Goal: Contribute content: Contribute content

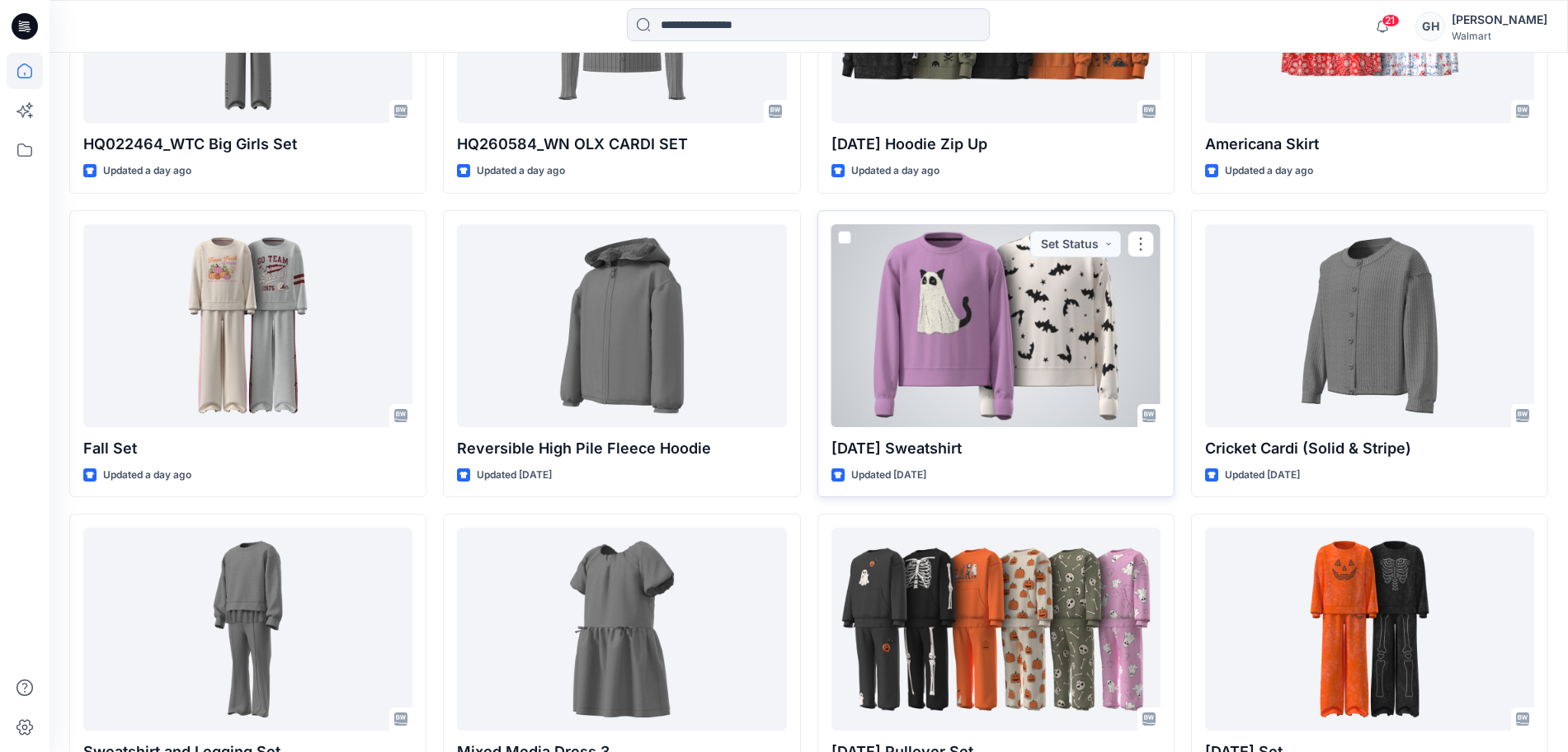
scroll to position [1262, 0]
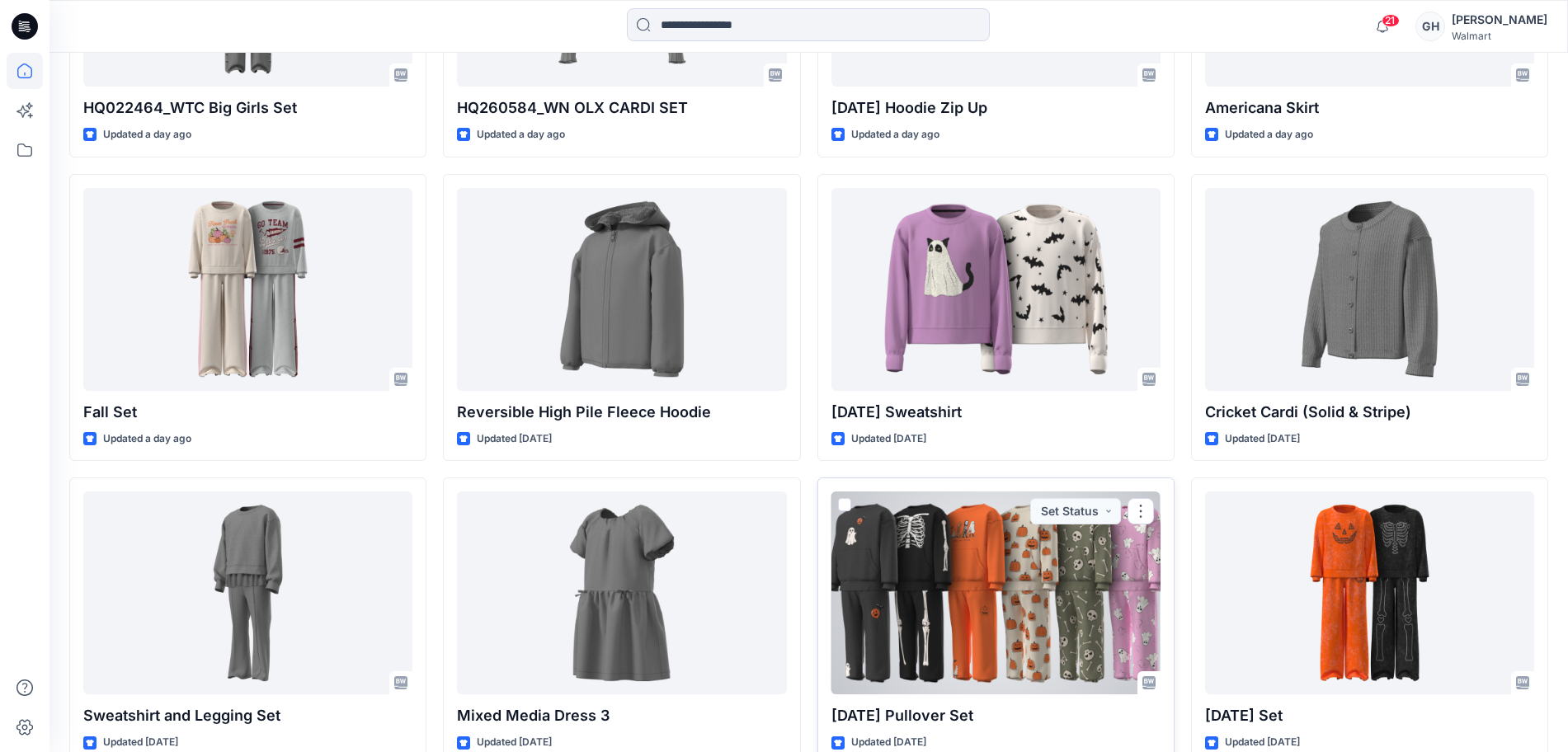
click at [984, 636] on div at bounding box center [996, 593] width 329 height 203
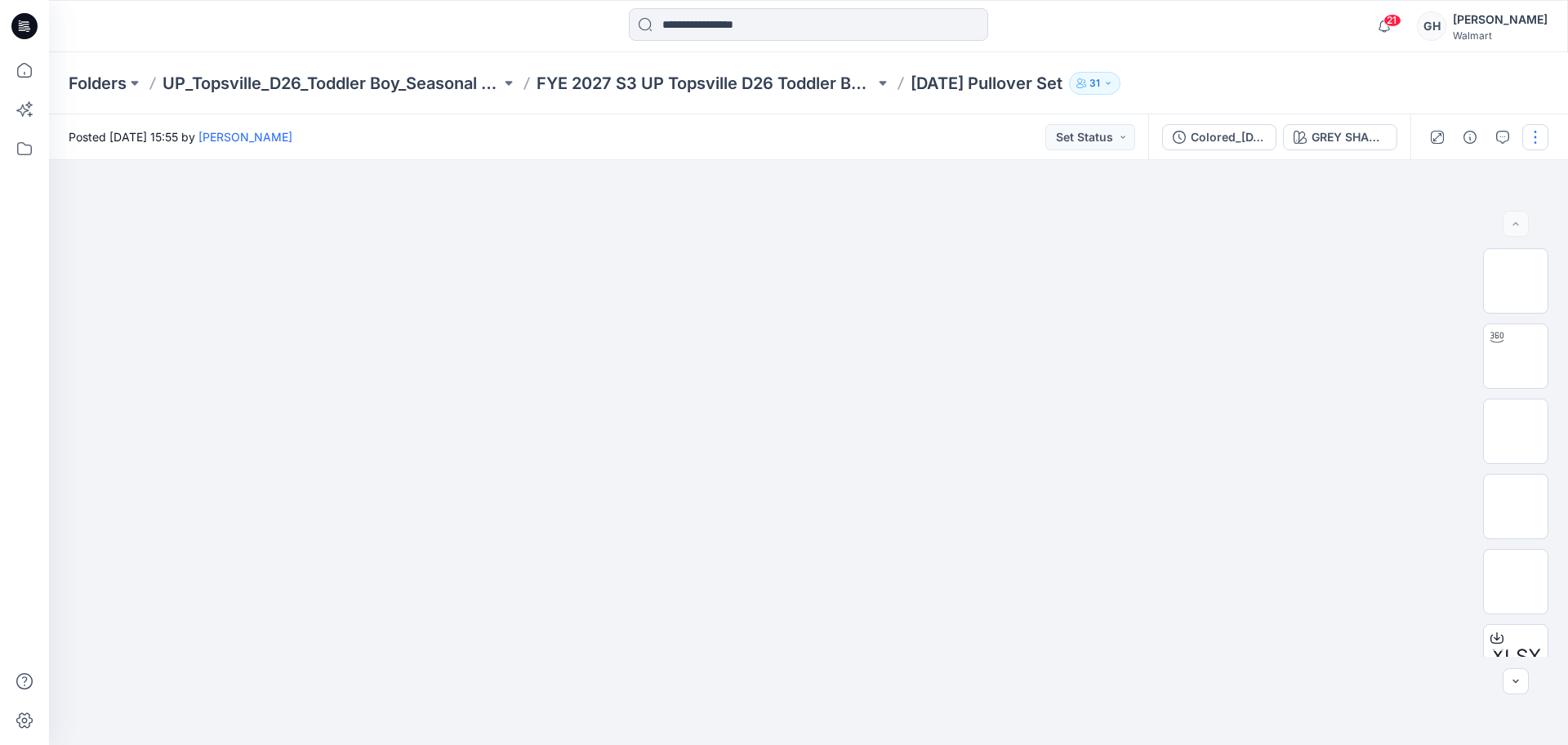
click at [1531, 137] on button "button" at bounding box center [1535, 137] width 26 height 26
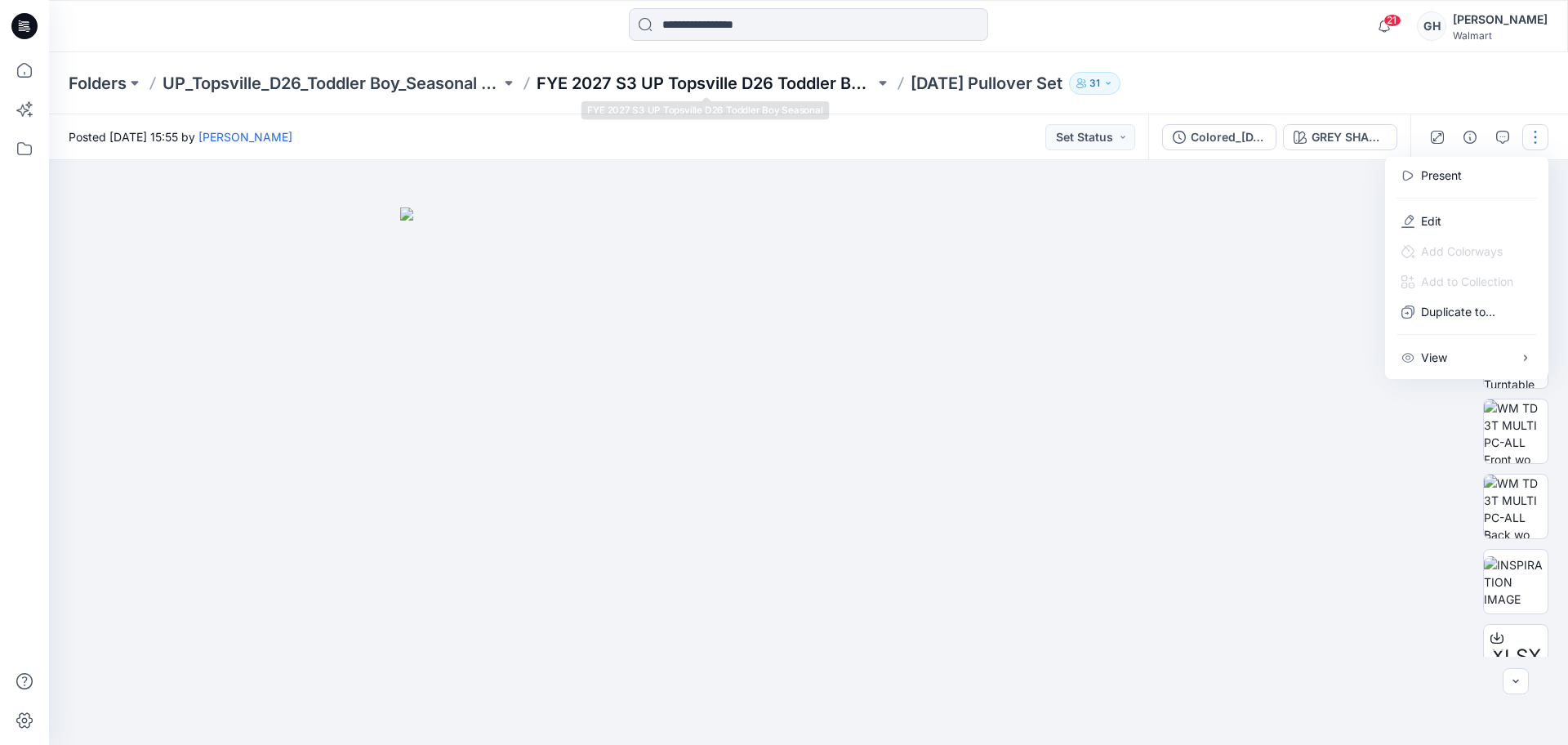
click at [762, 74] on p "FYE 2027 S3 UP Topsville D26 Toddler Boy Seasonal" at bounding box center [706, 83] width 338 height 23
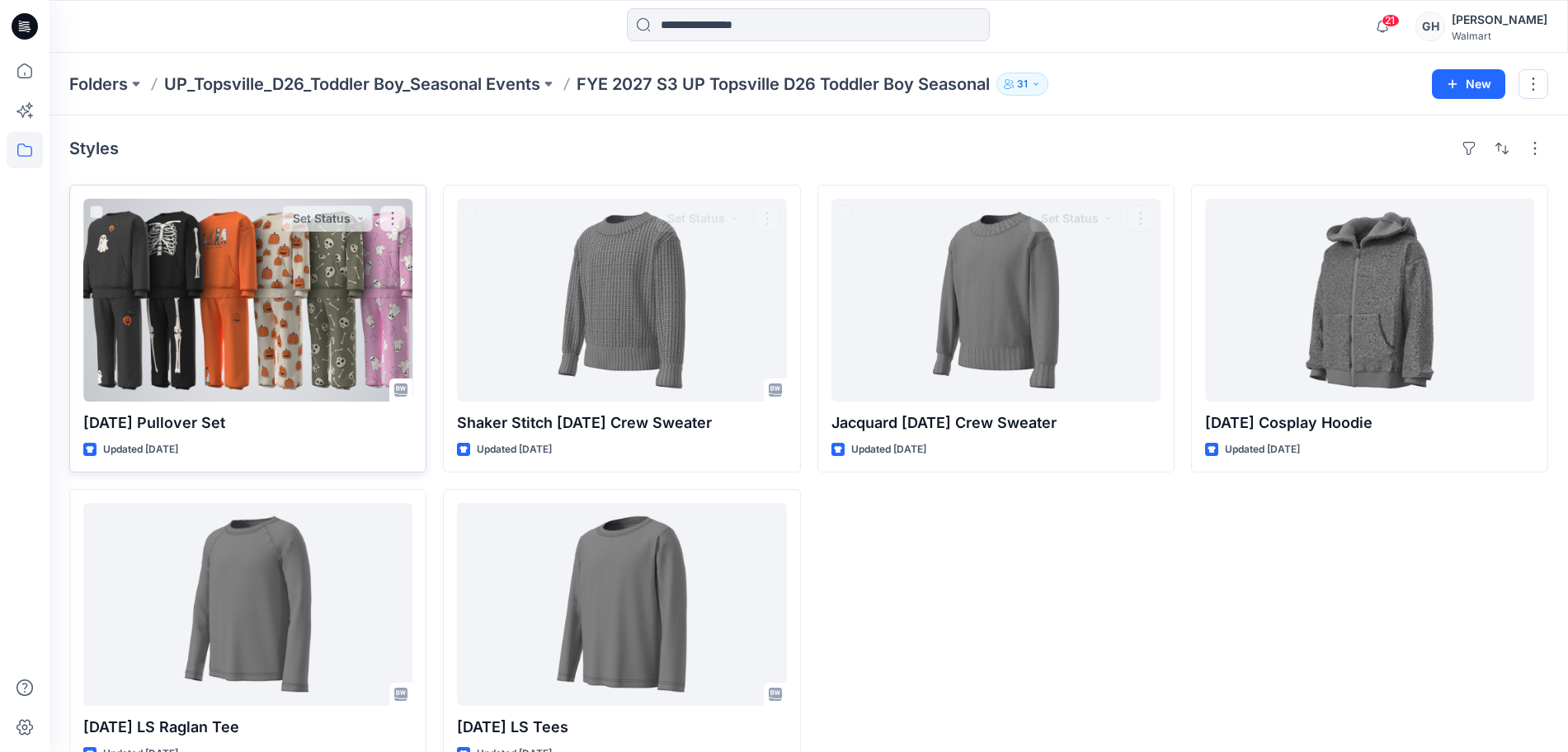
click at [244, 364] on div at bounding box center [248, 300] width 329 height 203
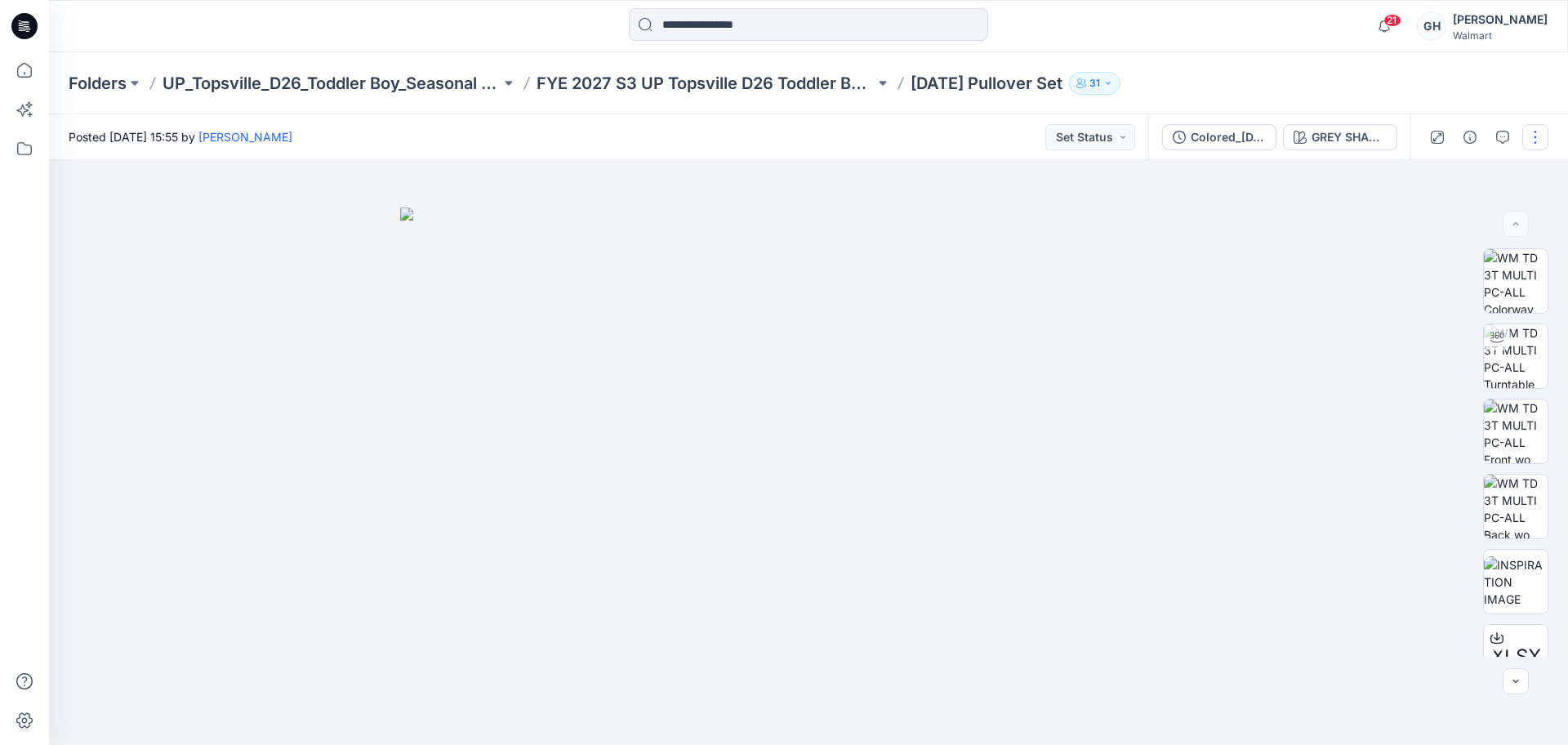
click at [1543, 145] on button "button" at bounding box center [1535, 137] width 26 height 26
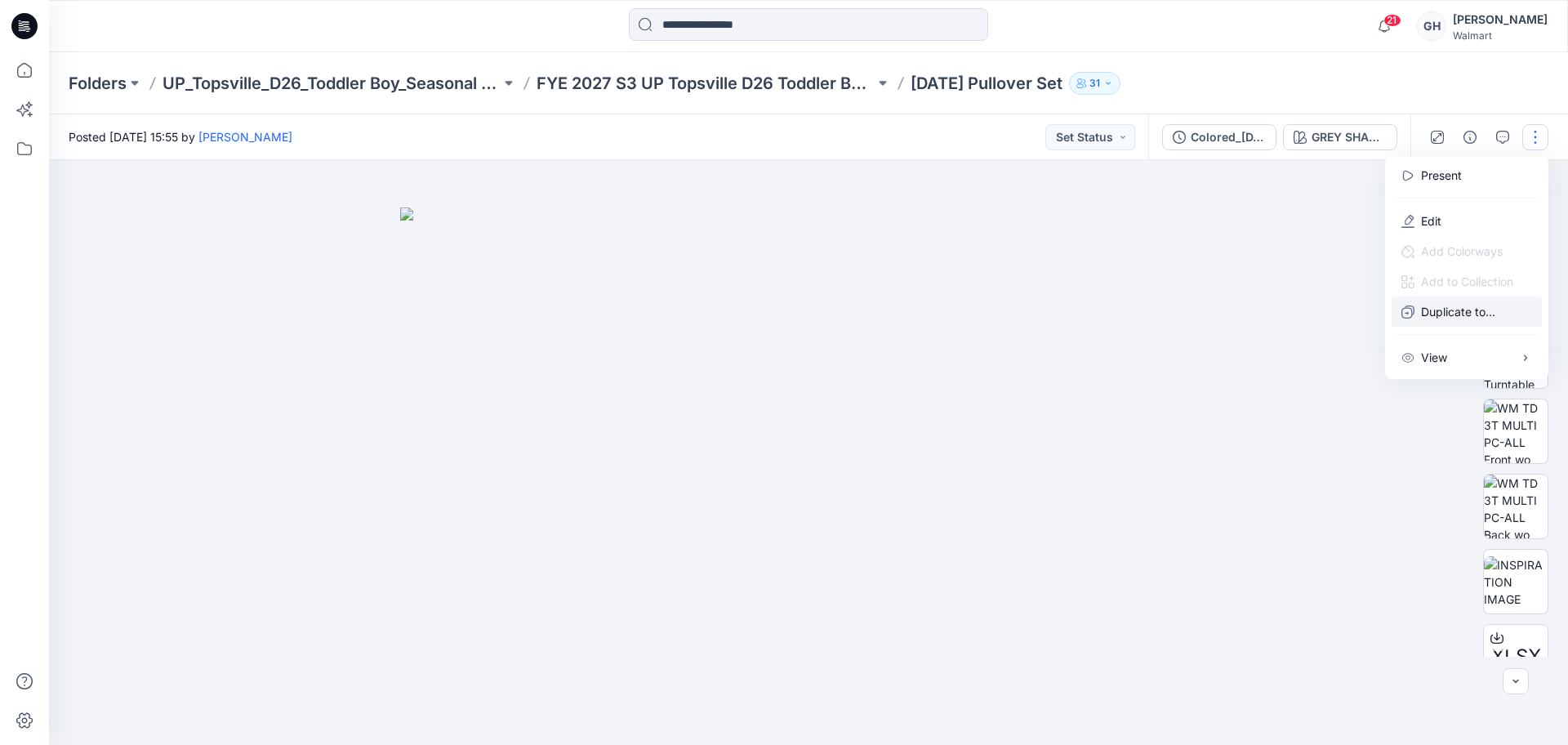
click at [1467, 310] on p "Duplicate to..." at bounding box center [1458, 311] width 75 height 17
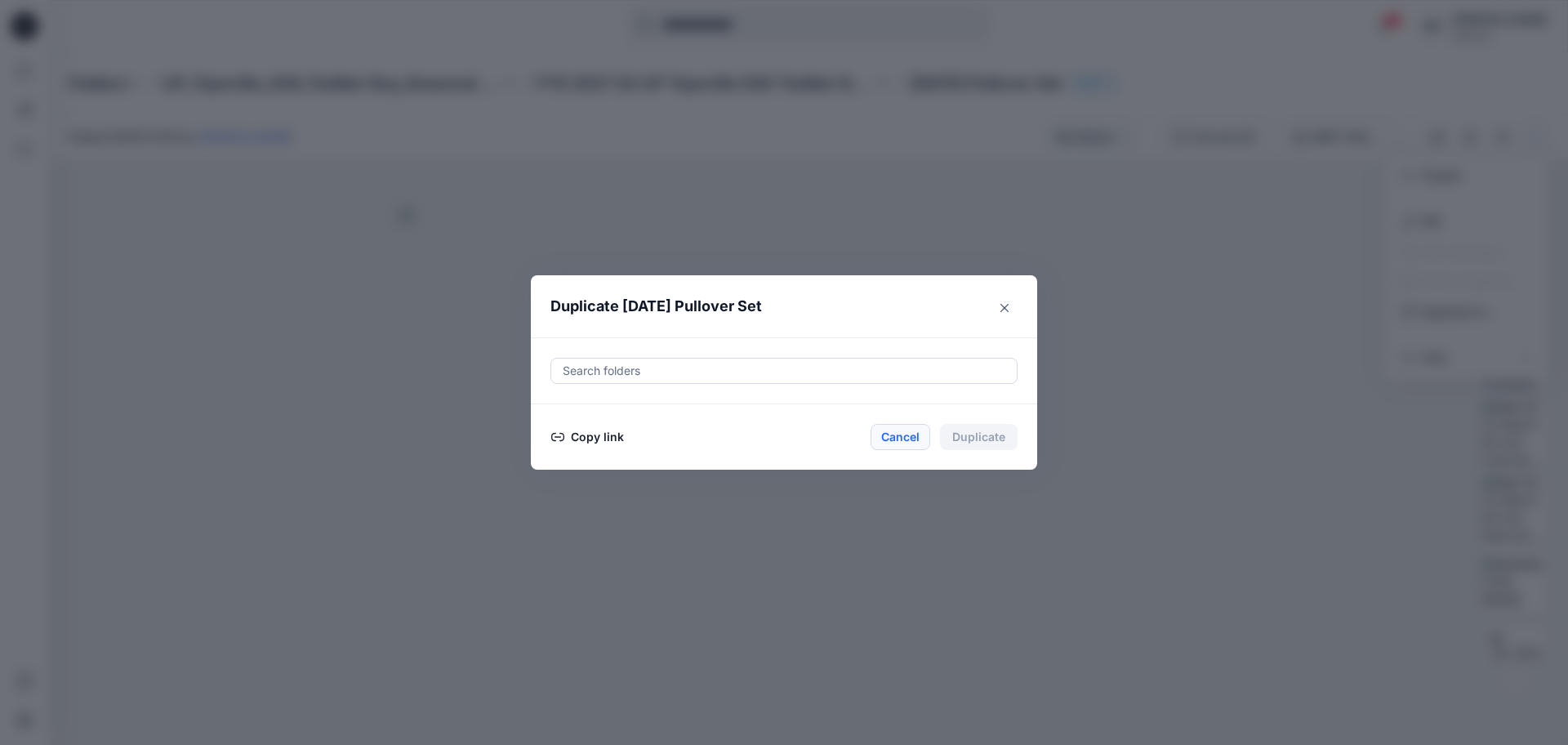
click at [911, 444] on button "Cancel" at bounding box center [900, 437] width 60 height 26
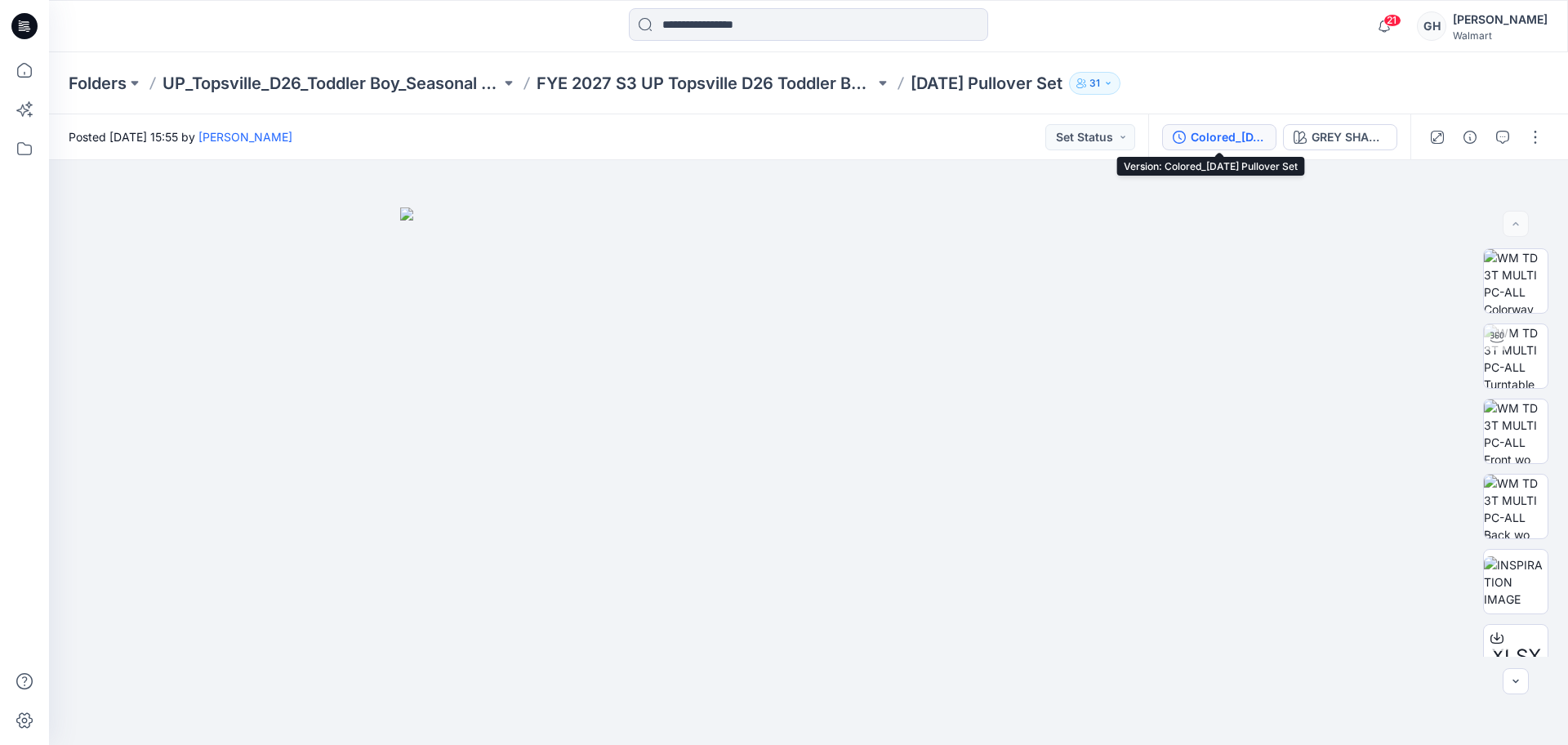
click at [1270, 136] on button "Colored_[DATE] Pullover Set" at bounding box center [1219, 137] width 114 height 26
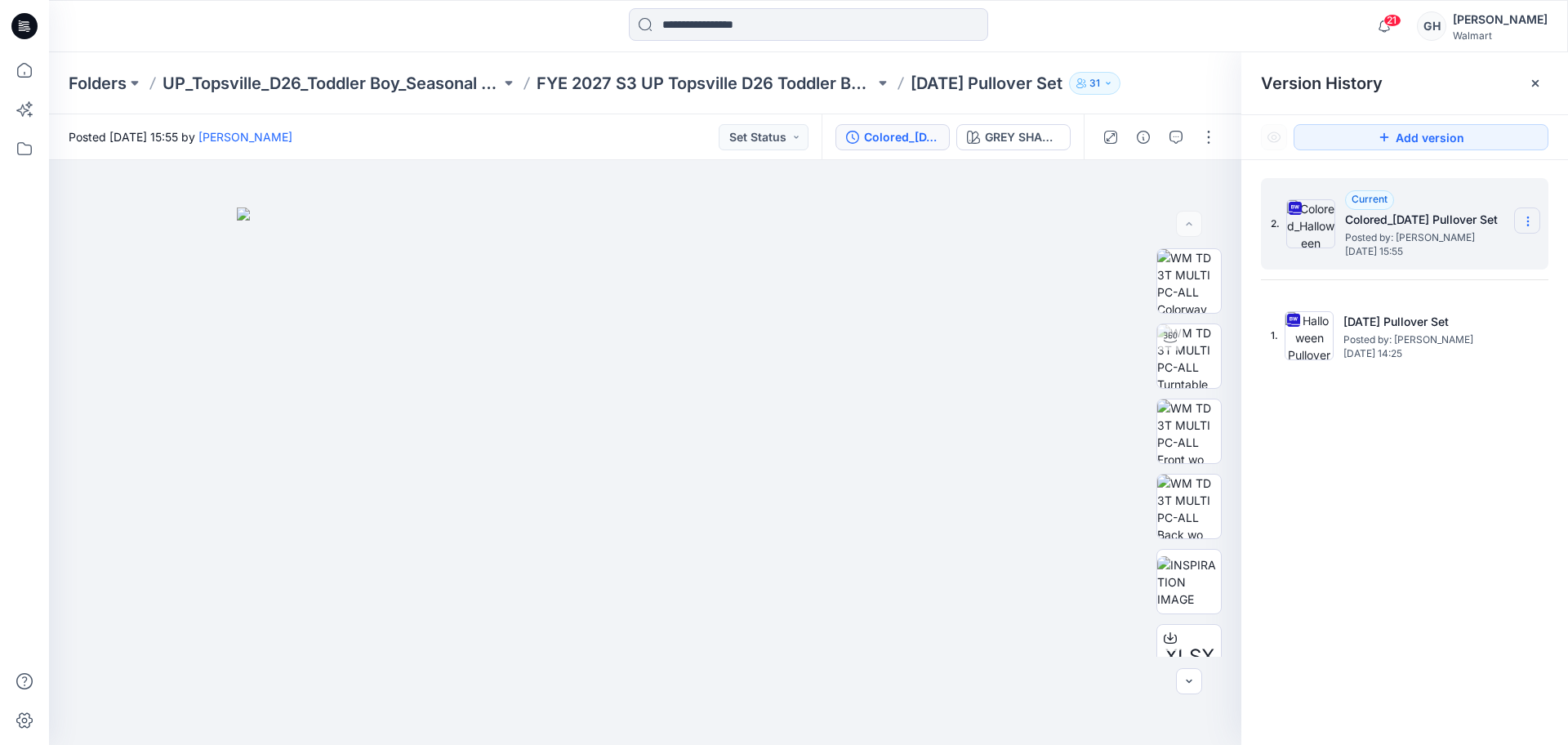
click at [1534, 218] on section at bounding box center [1527, 220] width 26 height 26
click at [1436, 289] on span "Duplicate Version" at bounding box center [1423, 285] width 93 height 20
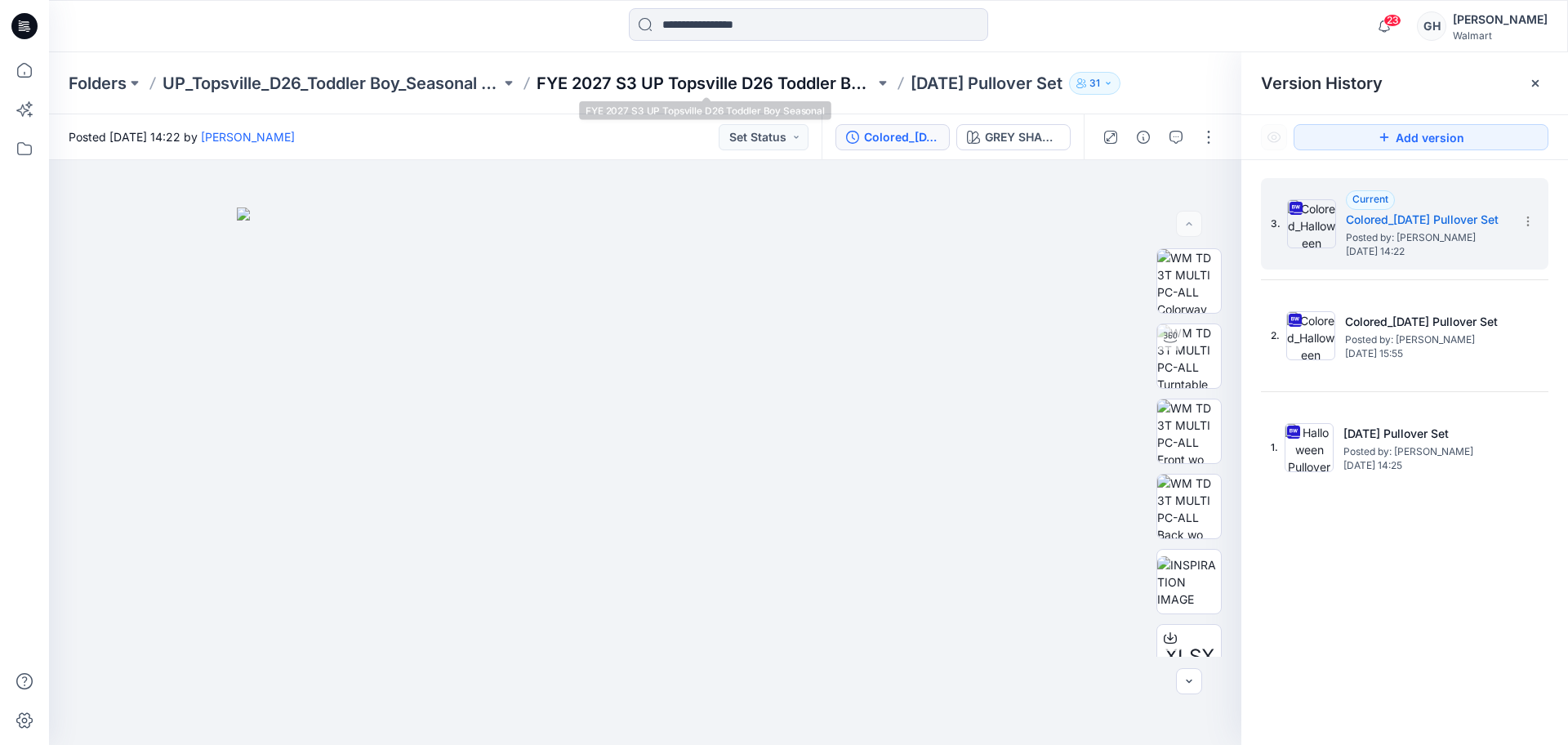
click at [675, 82] on p "FYE 2027 S3 UP Topsville D26 Toddler Boy Seasonal" at bounding box center [706, 83] width 338 height 23
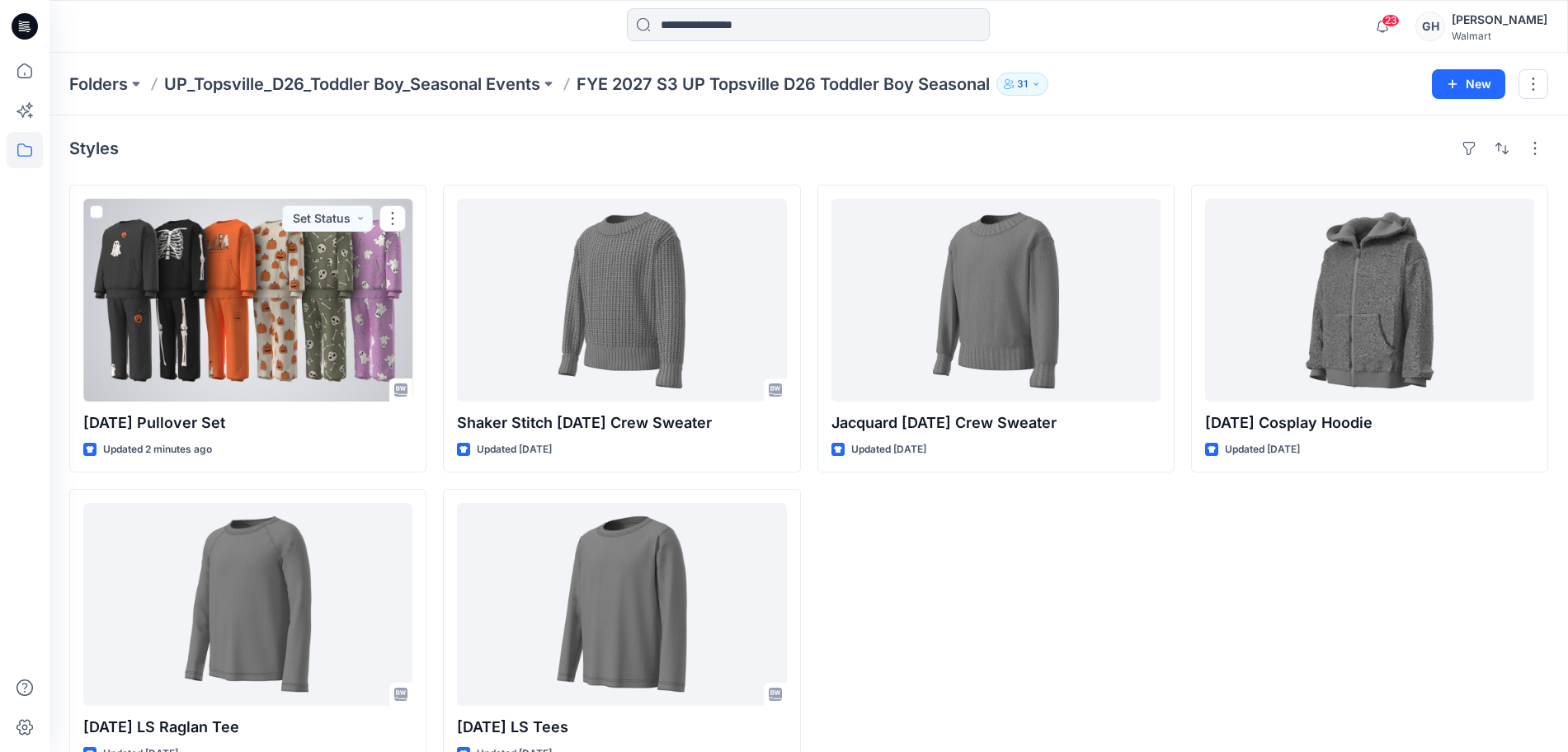
click at [271, 293] on div at bounding box center [248, 300] width 329 height 203
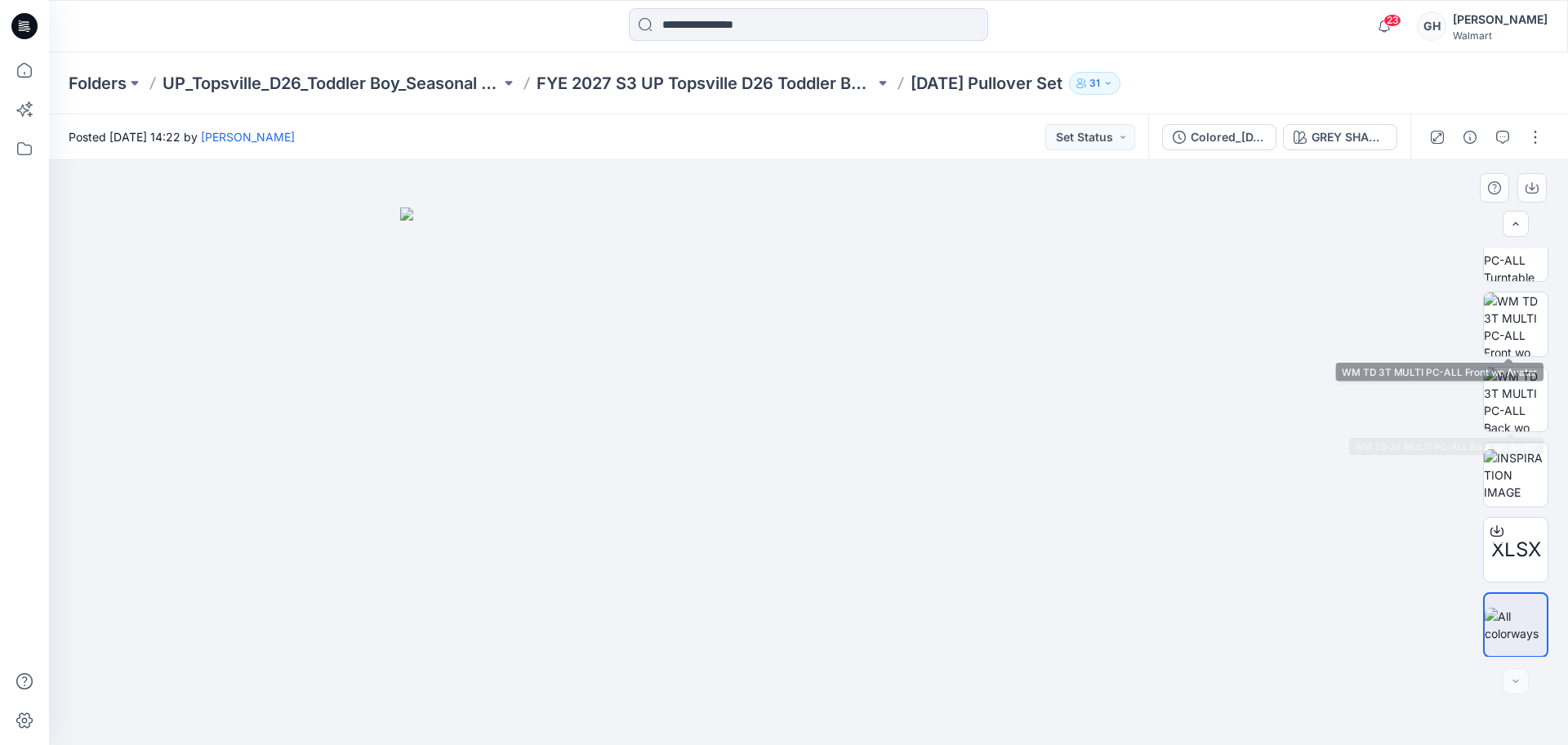
scroll to position [108, 0]
click at [1328, 137] on div "GREY SHADOW" at bounding box center [1349, 137] width 75 height 18
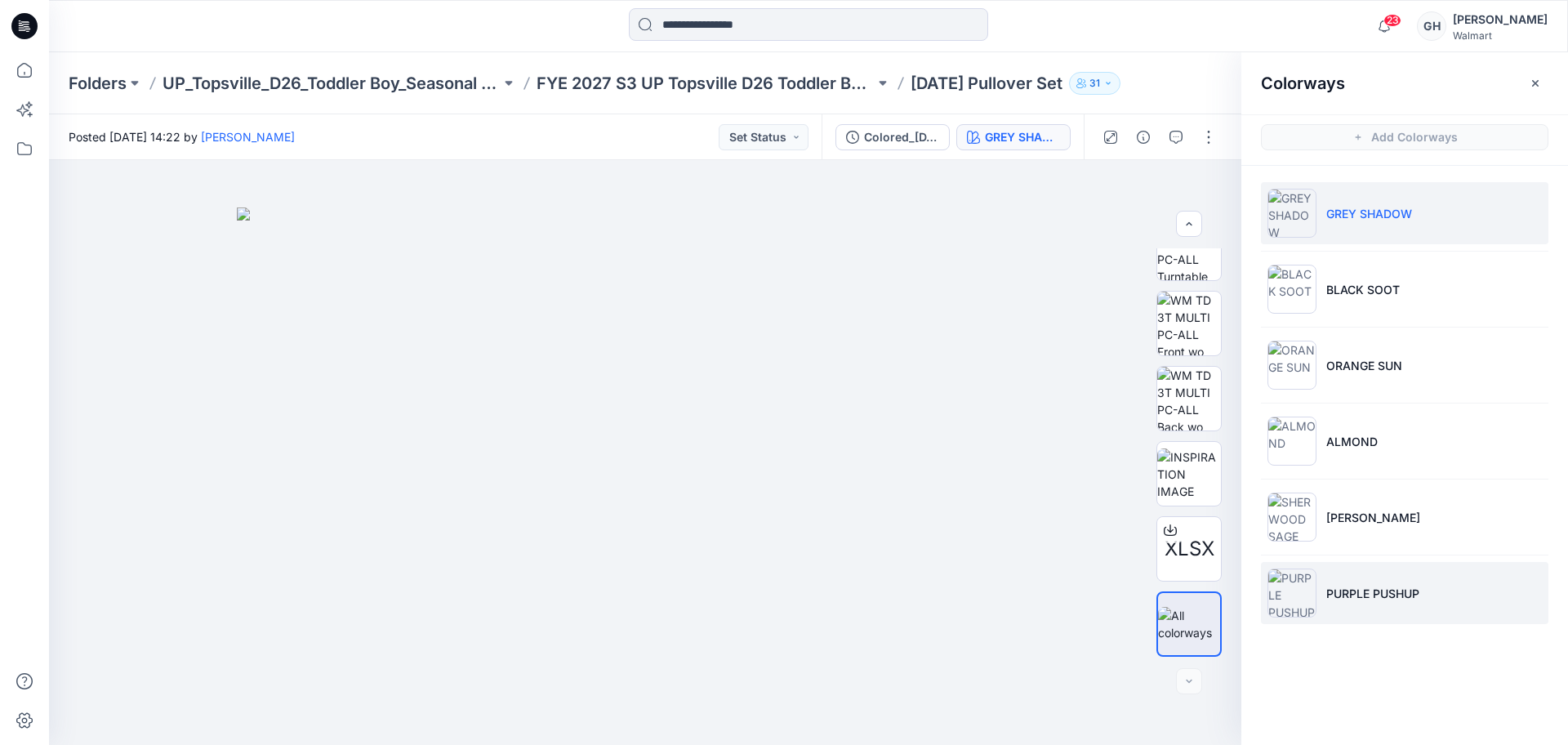
click at [1349, 571] on li "PURPLE PUSHUP" at bounding box center [1404, 593] width 287 height 62
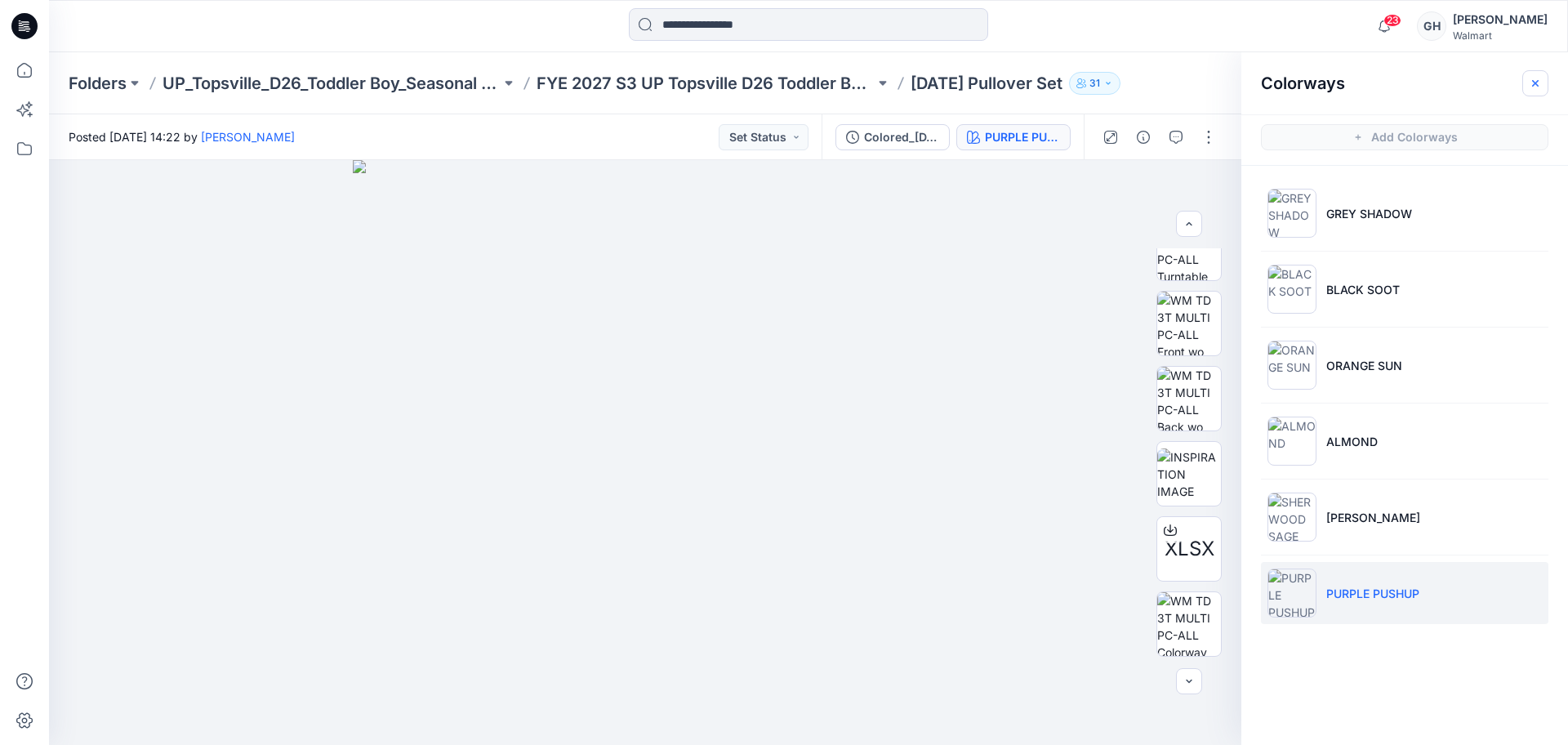
click at [1539, 86] on icon "button" at bounding box center [1535, 83] width 13 height 13
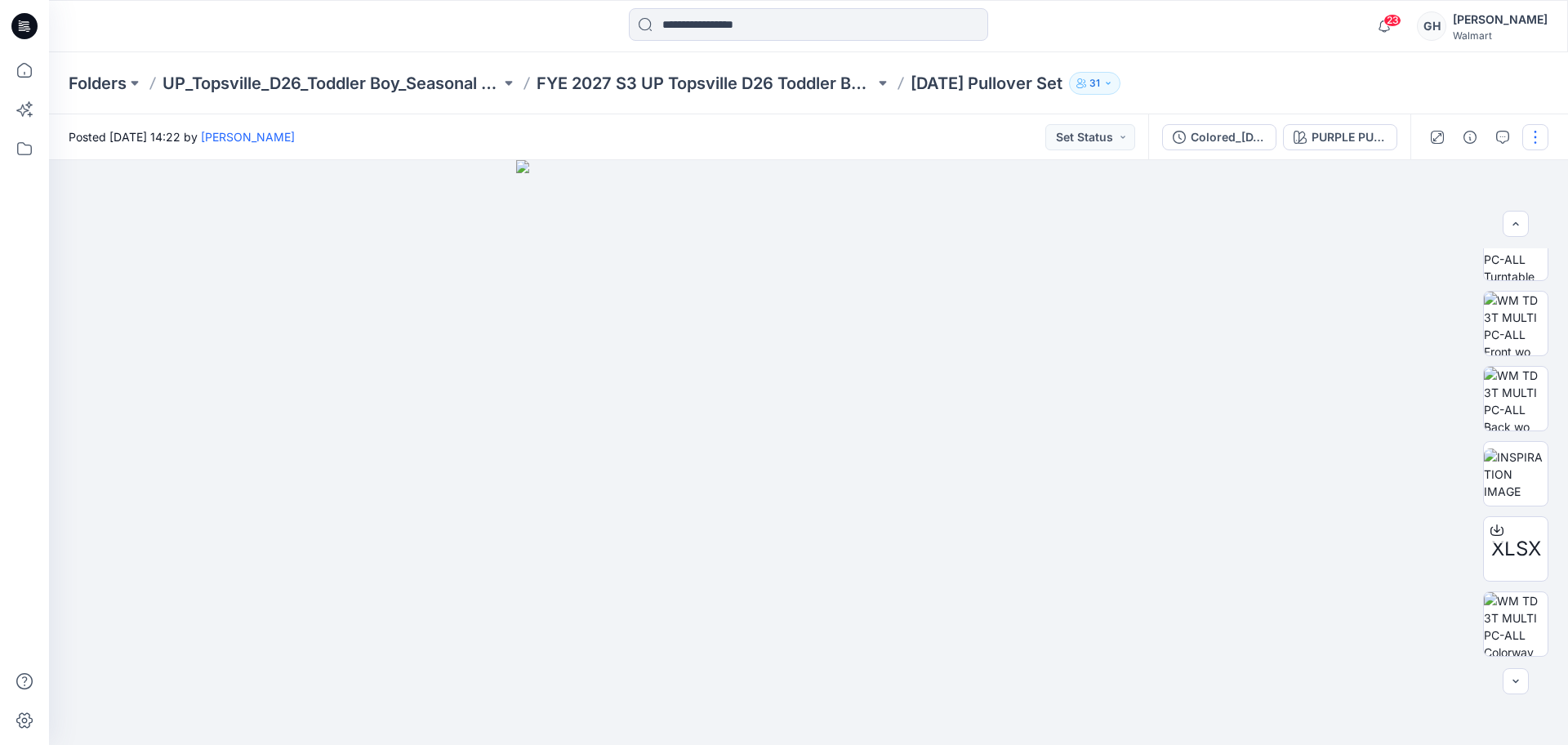
click at [1536, 132] on button "button" at bounding box center [1535, 137] width 26 height 26
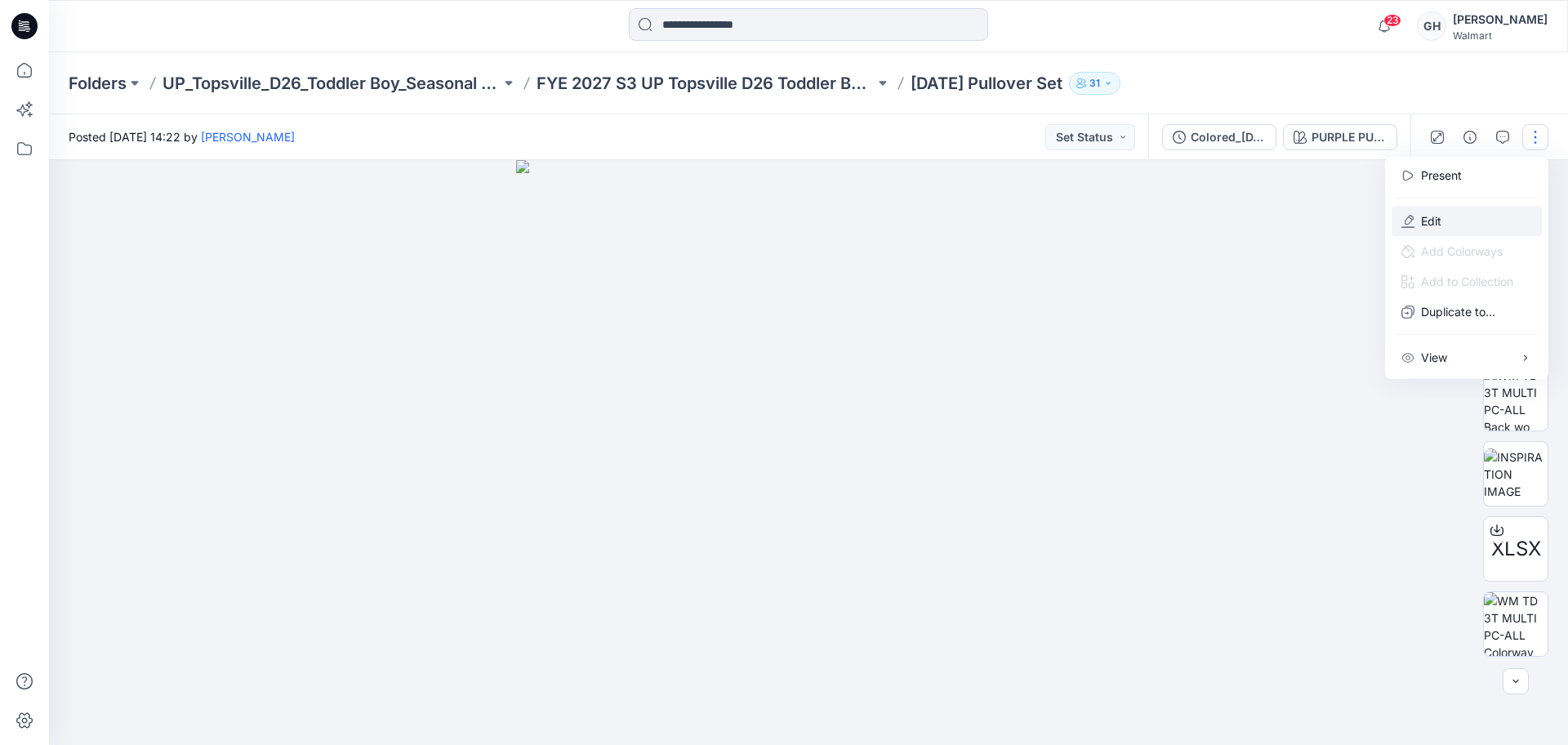
click at [1426, 216] on p "Edit" at bounding box center [1431, 221] width 21 height 17
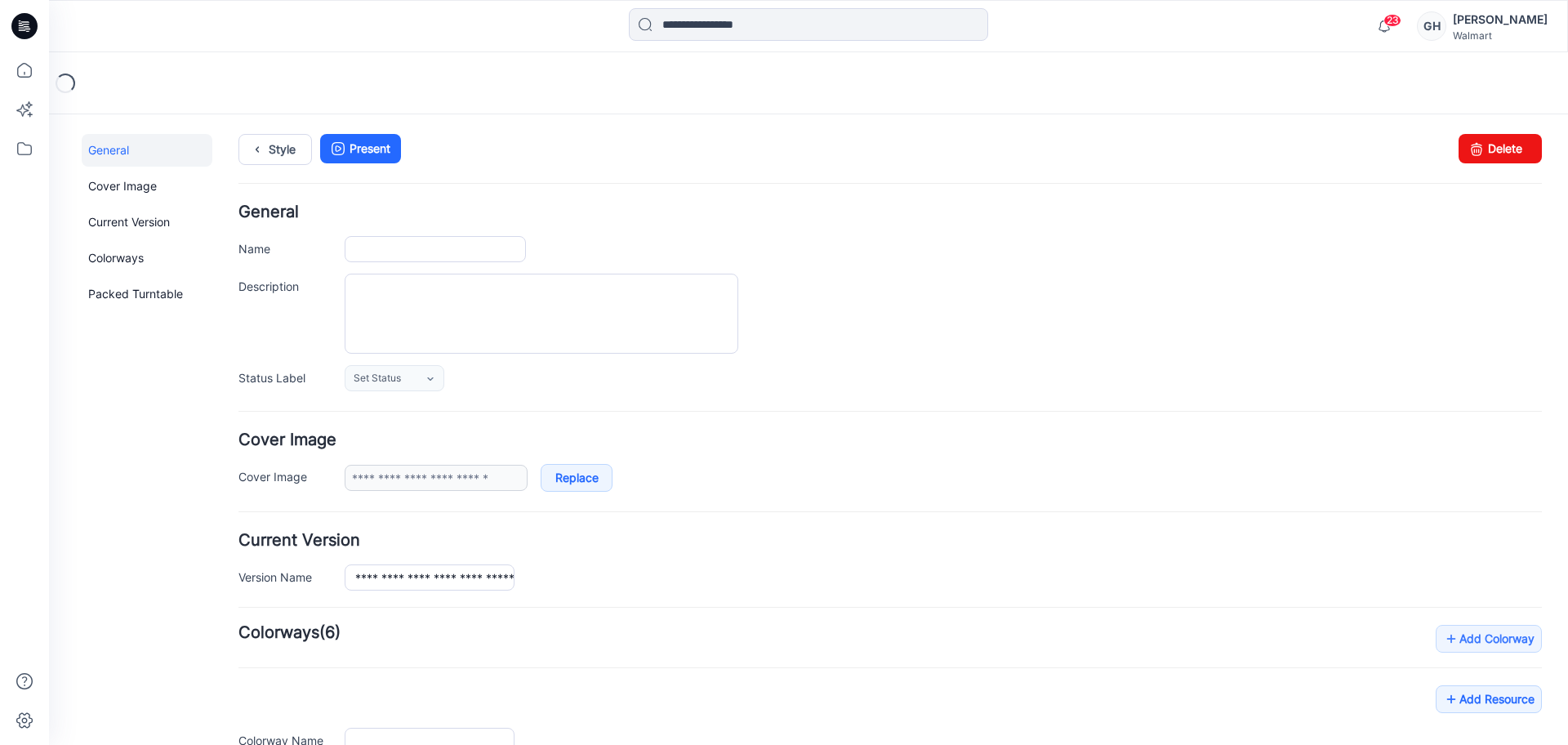
type input "**********"
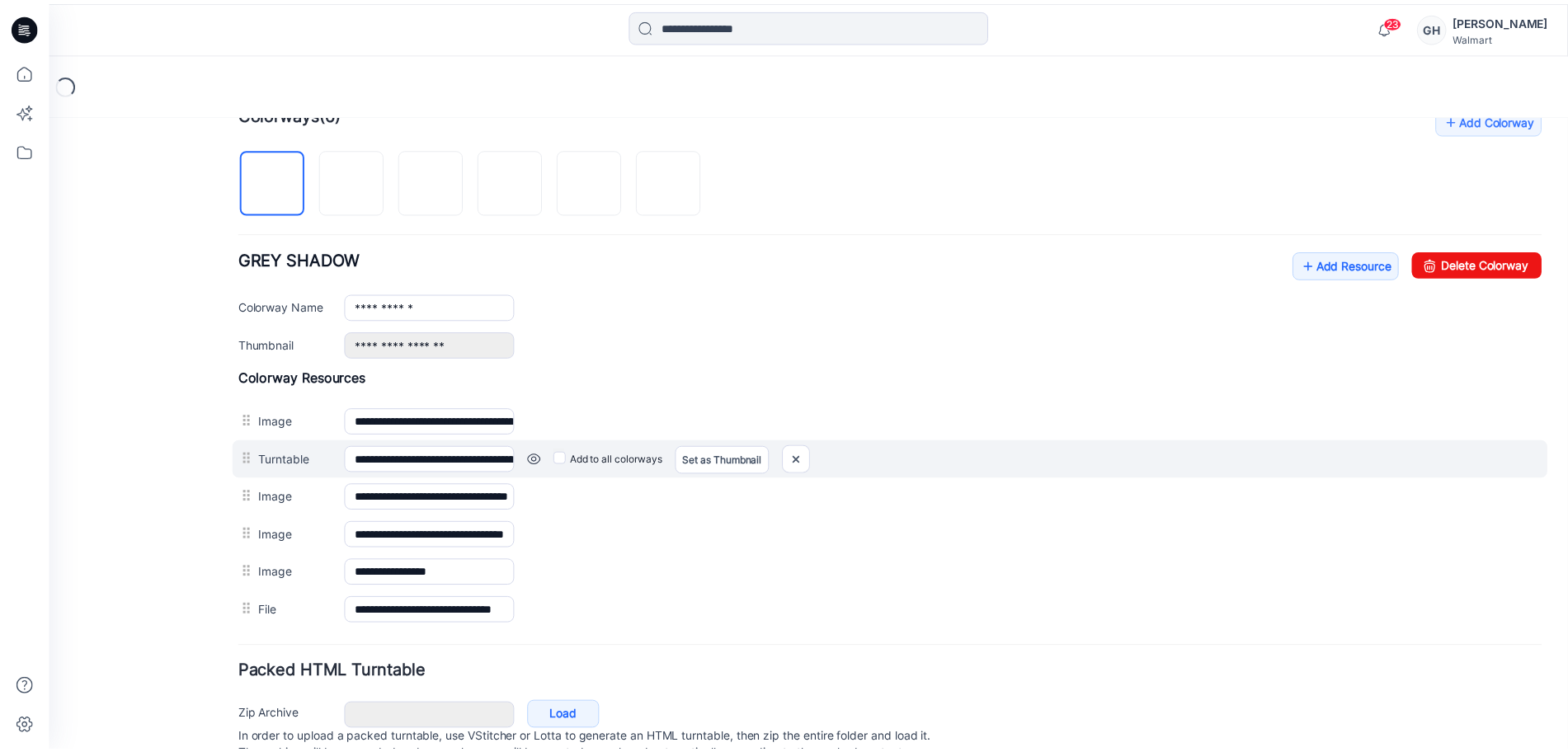
scroll to position [592, 0]
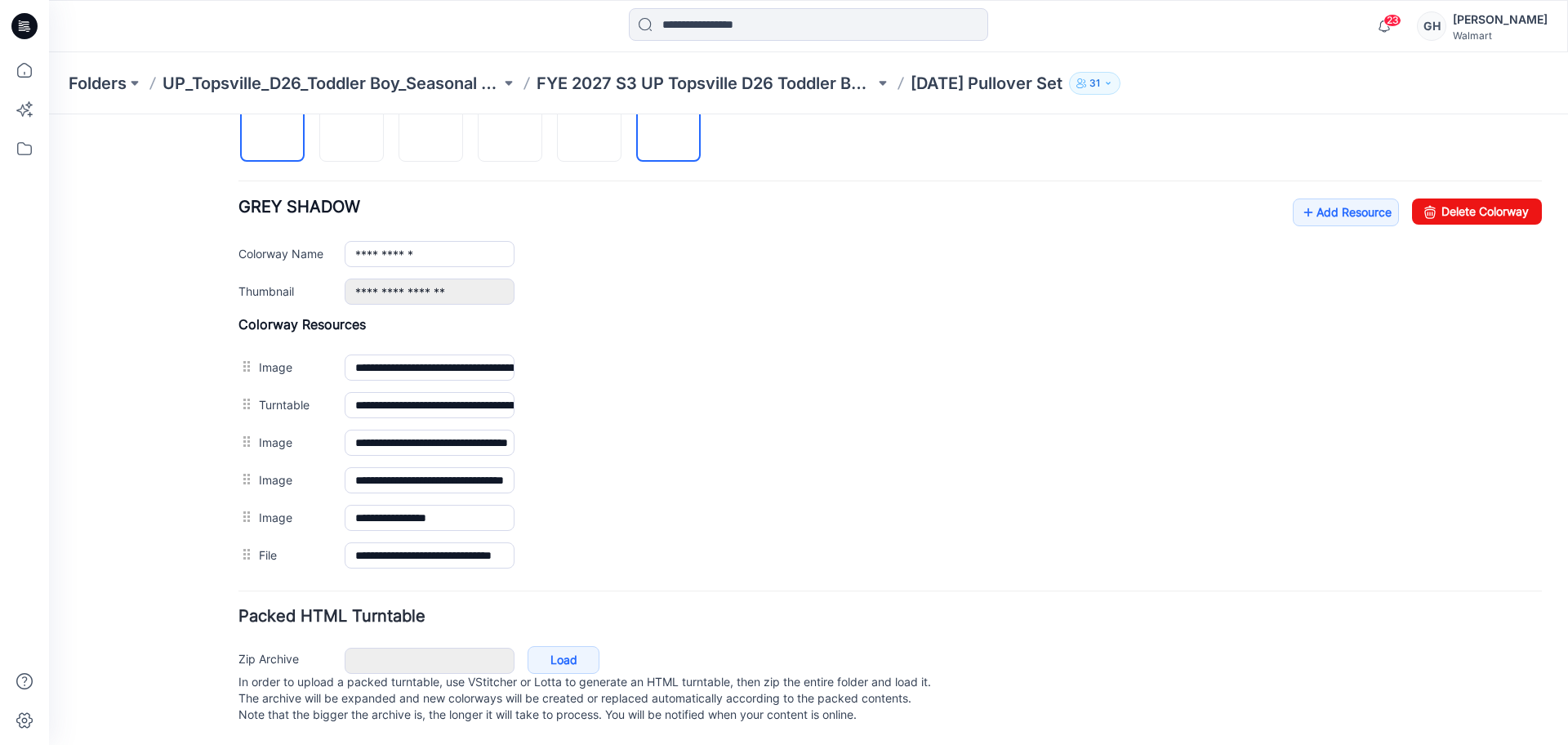
click at [669, 131] on img at bounding box center [669, 131] width 0 height 0
type input "**********"
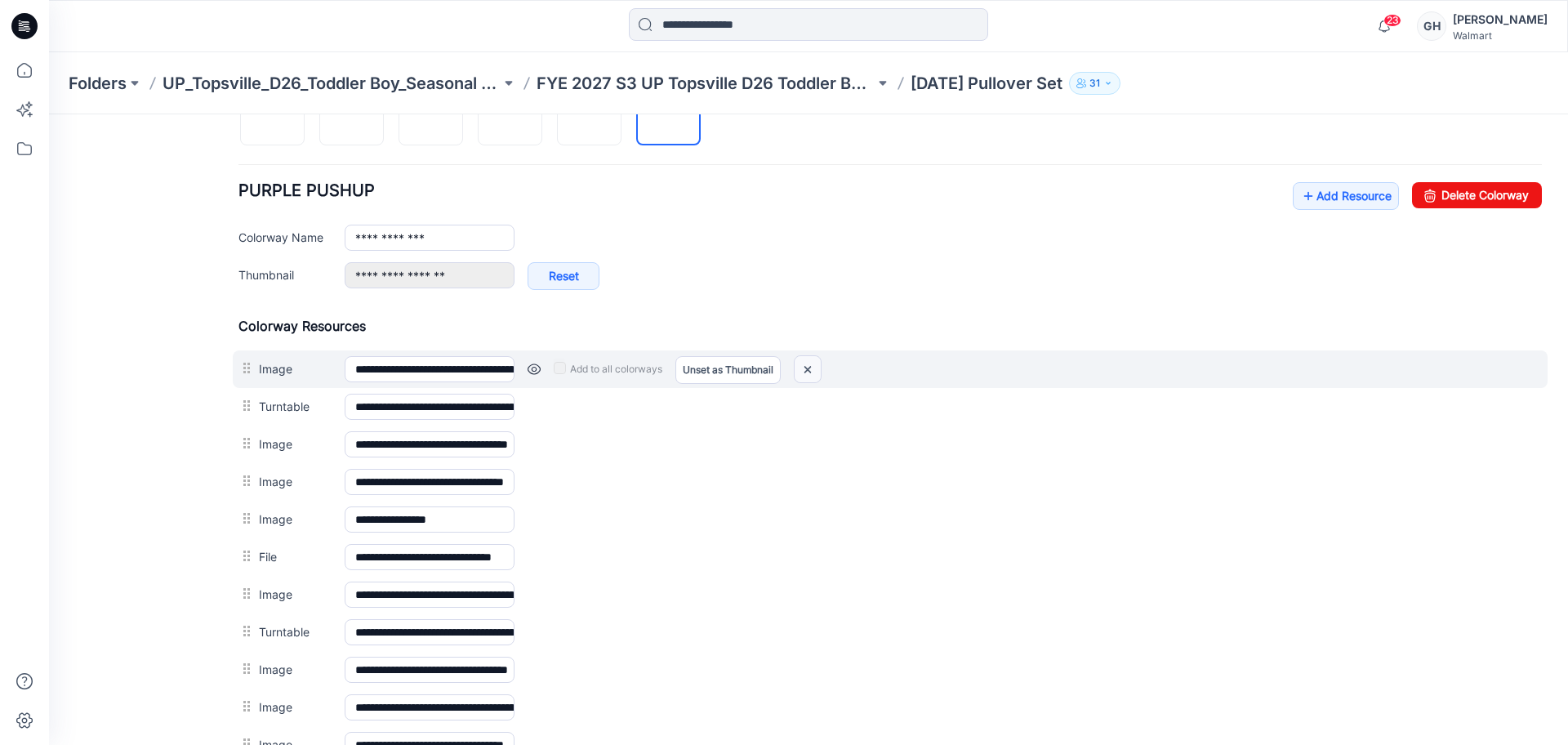
click at [817, 367] on img at bounding box center [807, 369] width 26 height 27
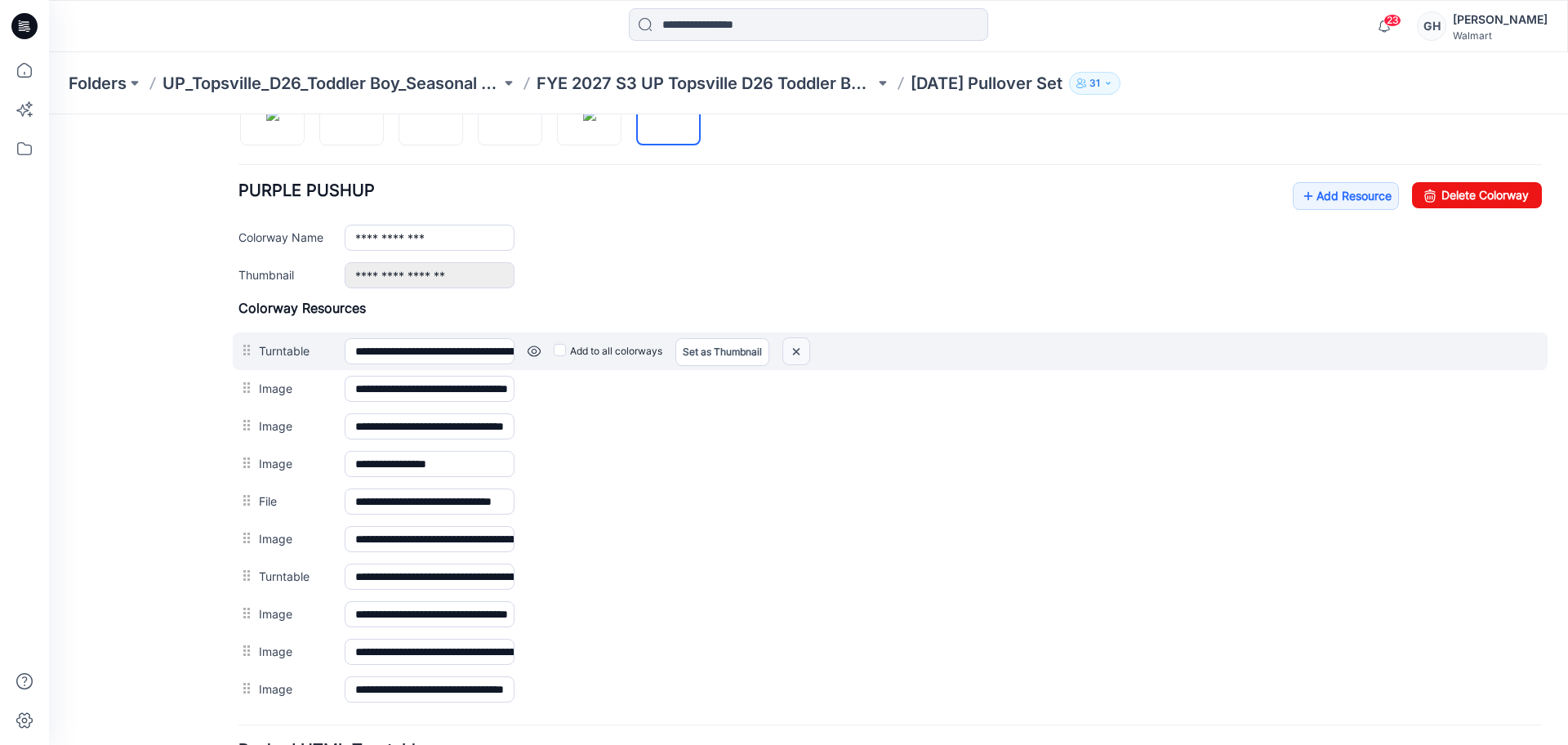
click at [792, 347] on img at bounding box center [796, 351] width 26 height 27
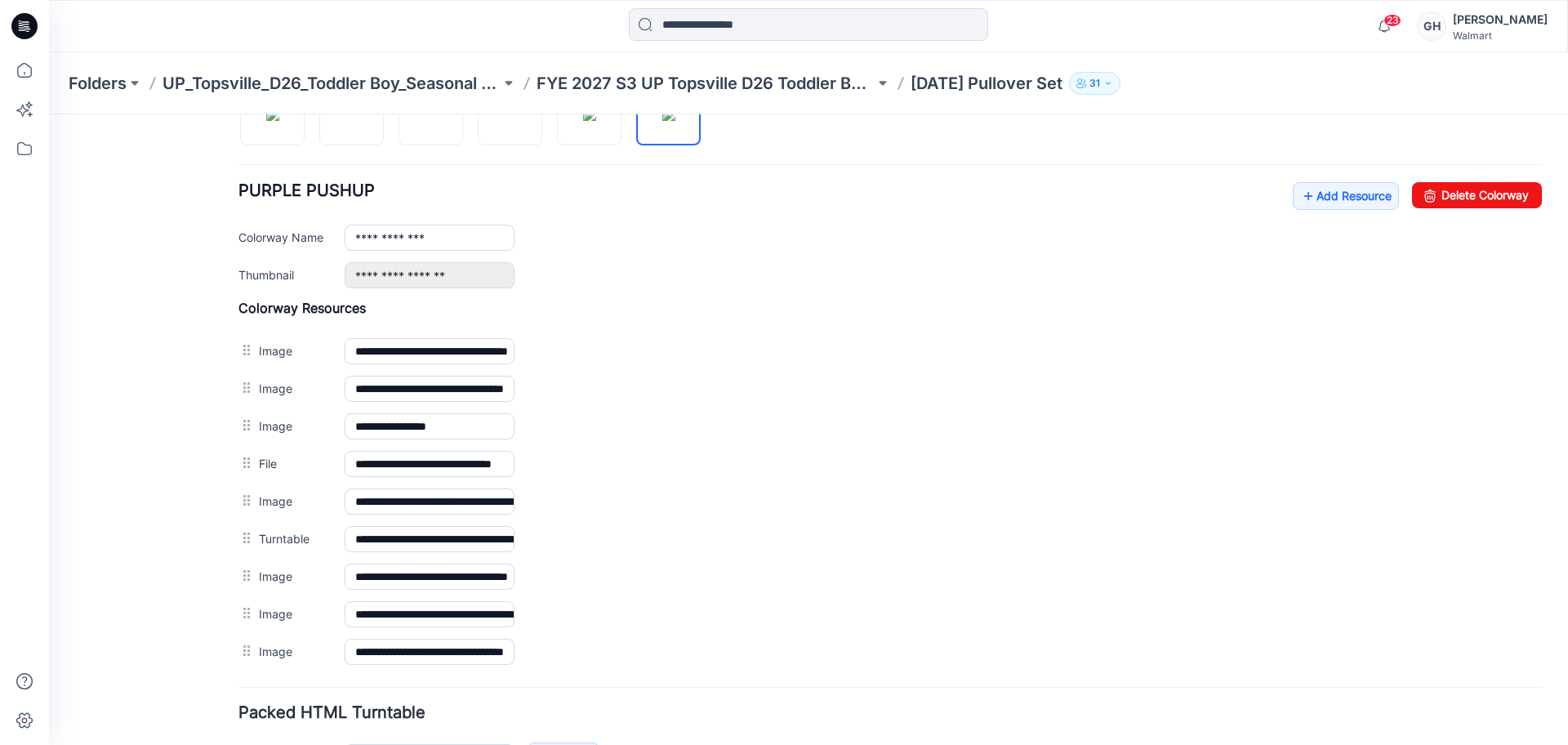
drag, startPoint x: 794, startPoint y: 346, endPoint x: 872, endPoint y: 116, distance: 242.9
click at [49, 114] on img at bounding box center [49, 114] width 0 height 0
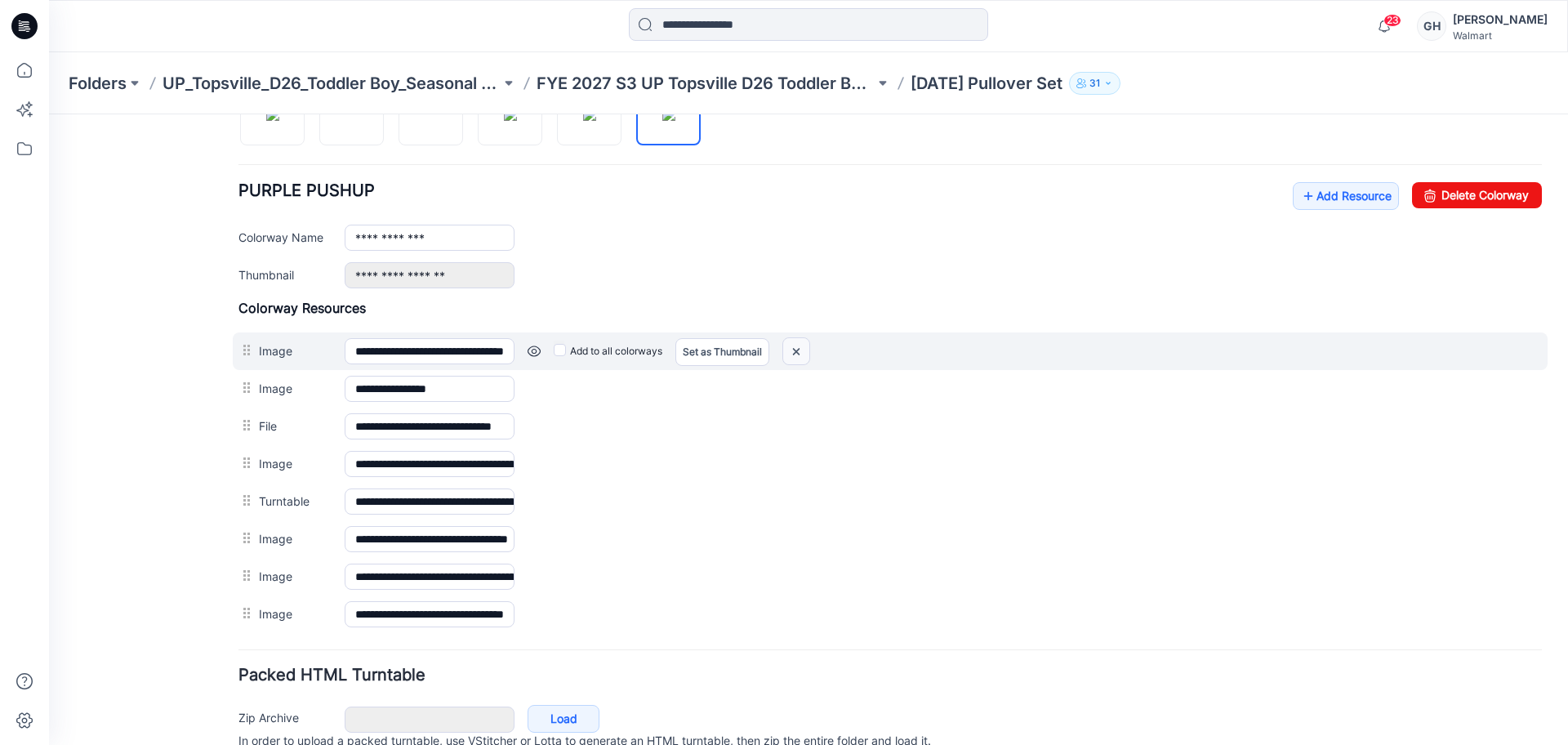
click at [794, 351] on img at bounding box center [796, 351] width 26 height 27
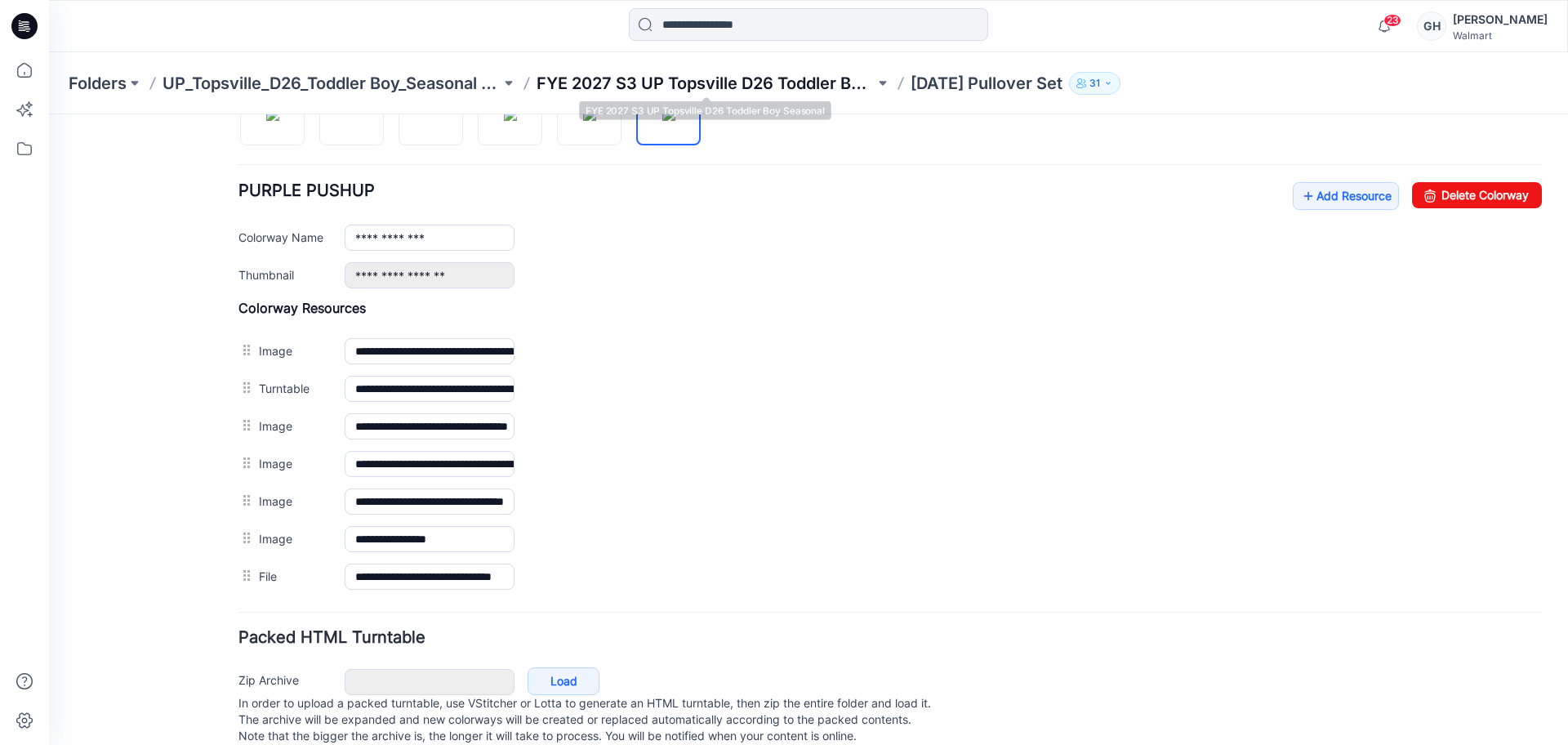
click at [763, 80] on p "FYE 2027 S3 UP Topsville D26 Toddler Boy Seasonal" at bounding box center [706, 83] width 338 height 23
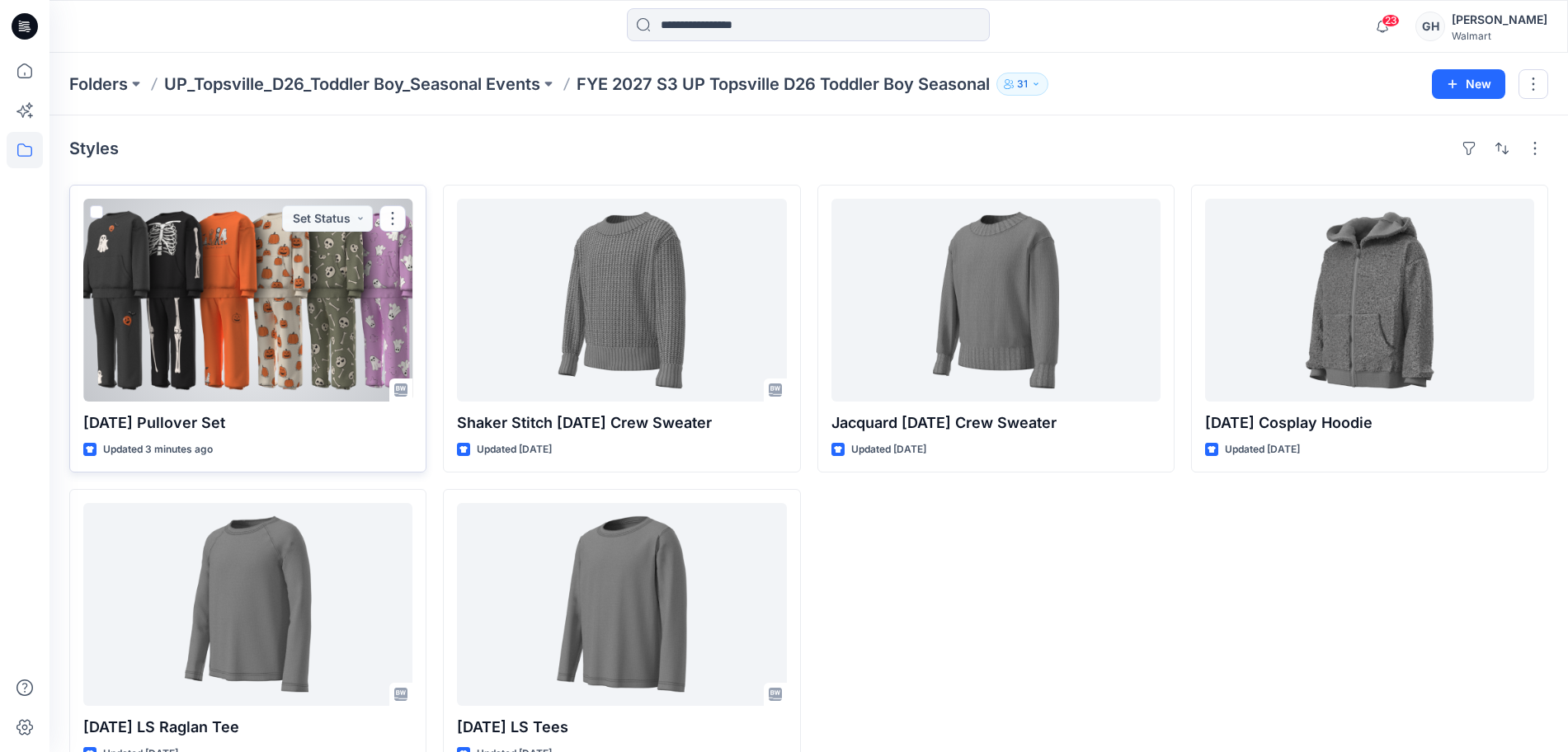
click at [371, 330] on div at bounding box center [248, 300] width 329 height 203
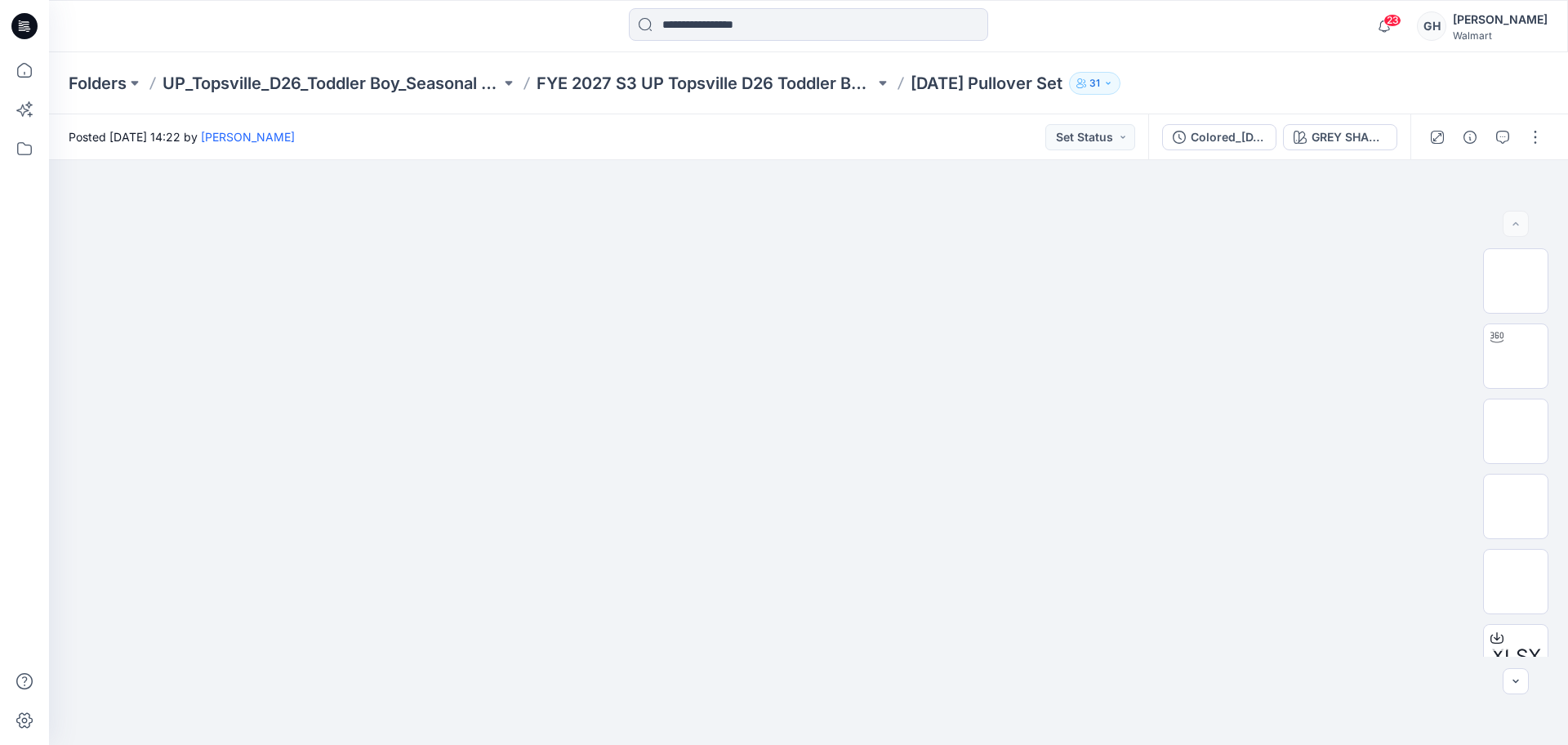
click at [1324, 119] on div "Colored_Halloween Pullover Set GREY SHADOW" at bounding box center [1279, 137] width 262 height 46
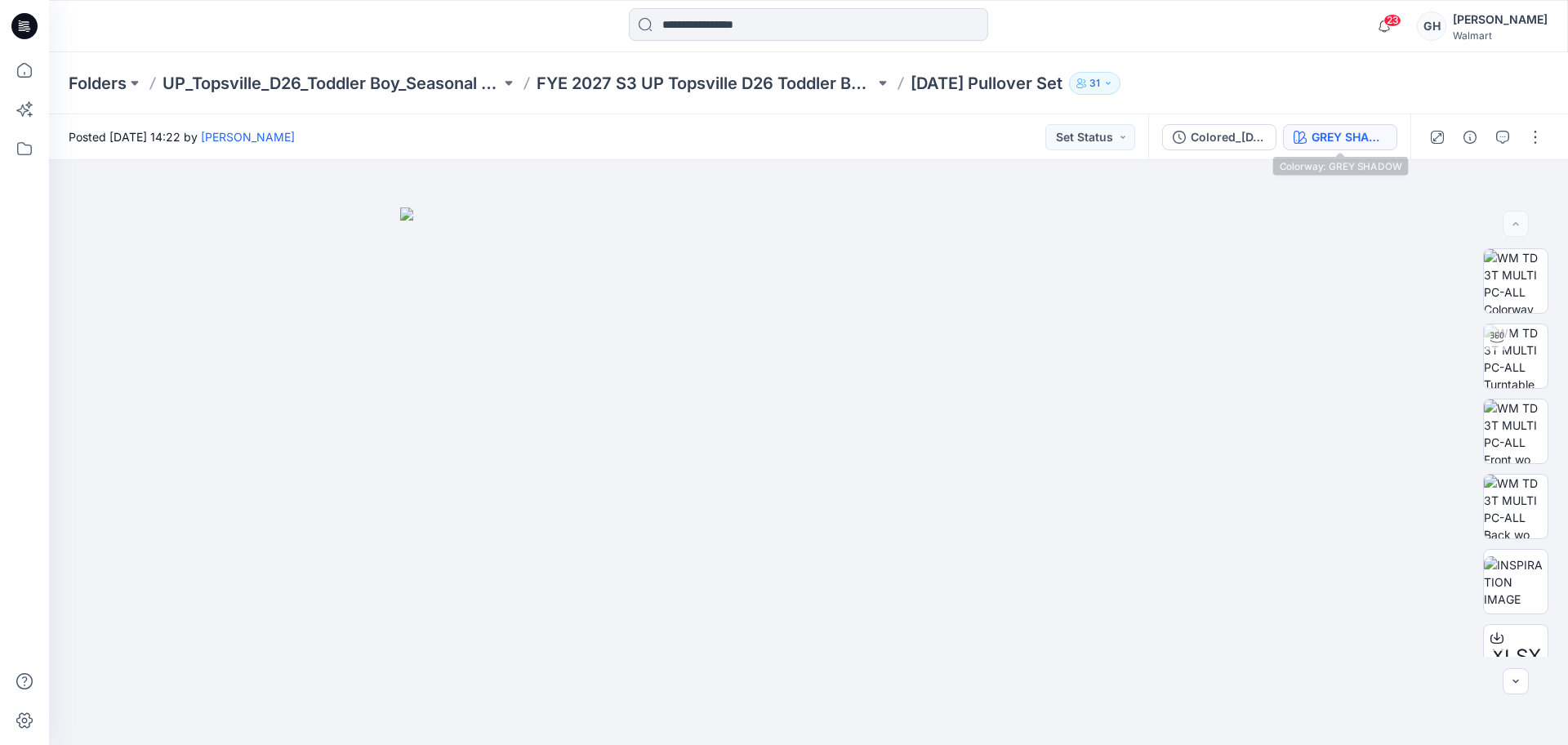
click at [1327, 125] on button "GREY SHADOW" at bounding box center [1340, 137] width 114 height 26
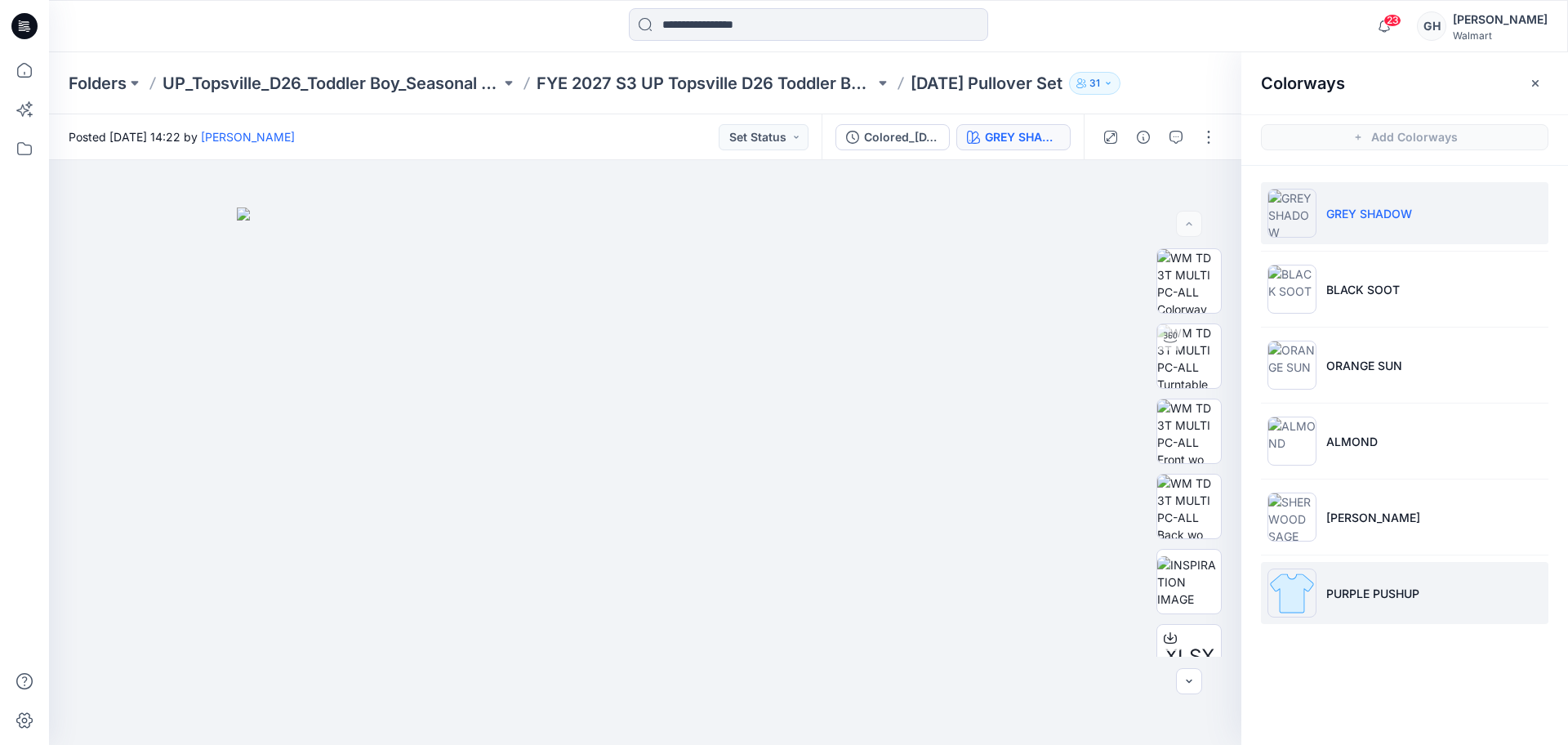
click at [1297, 581] on img at bounding box center [1291, 592] width 49 height 49
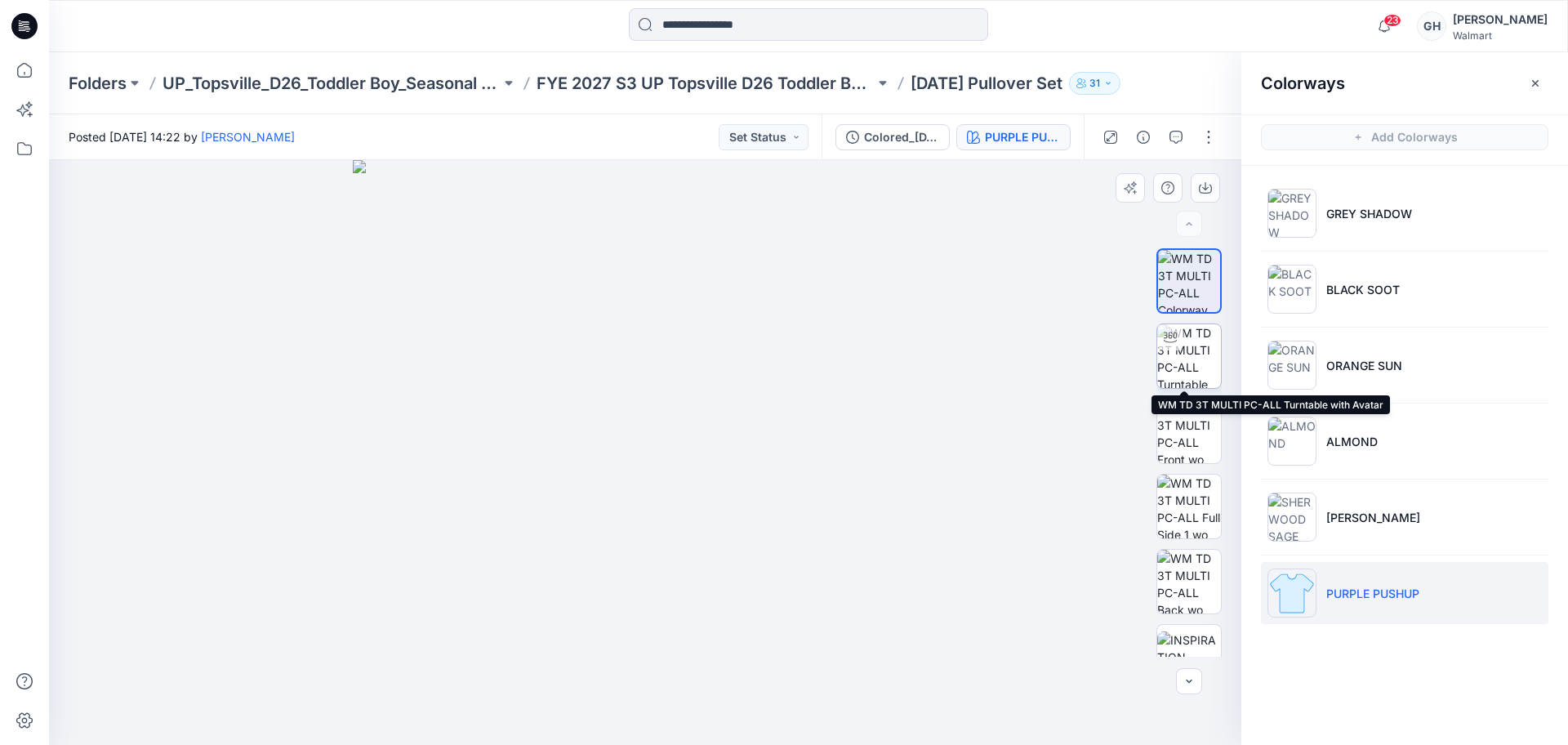
click at [1181, 350] on img at bounding box center [1188, 356] width 63 height 63
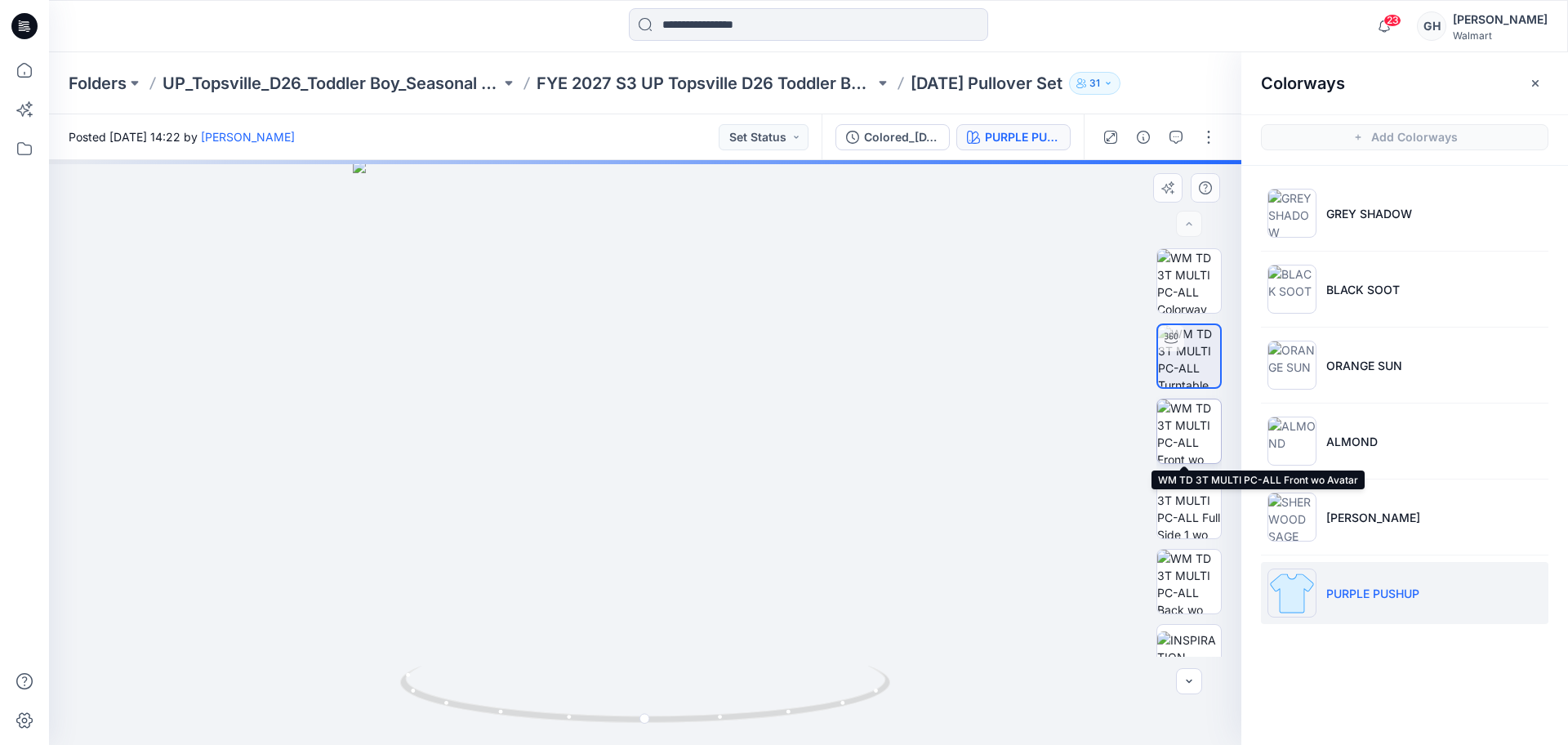
click at [1180, 437] on img at bounding box center [1188, 430] width 63 height 63
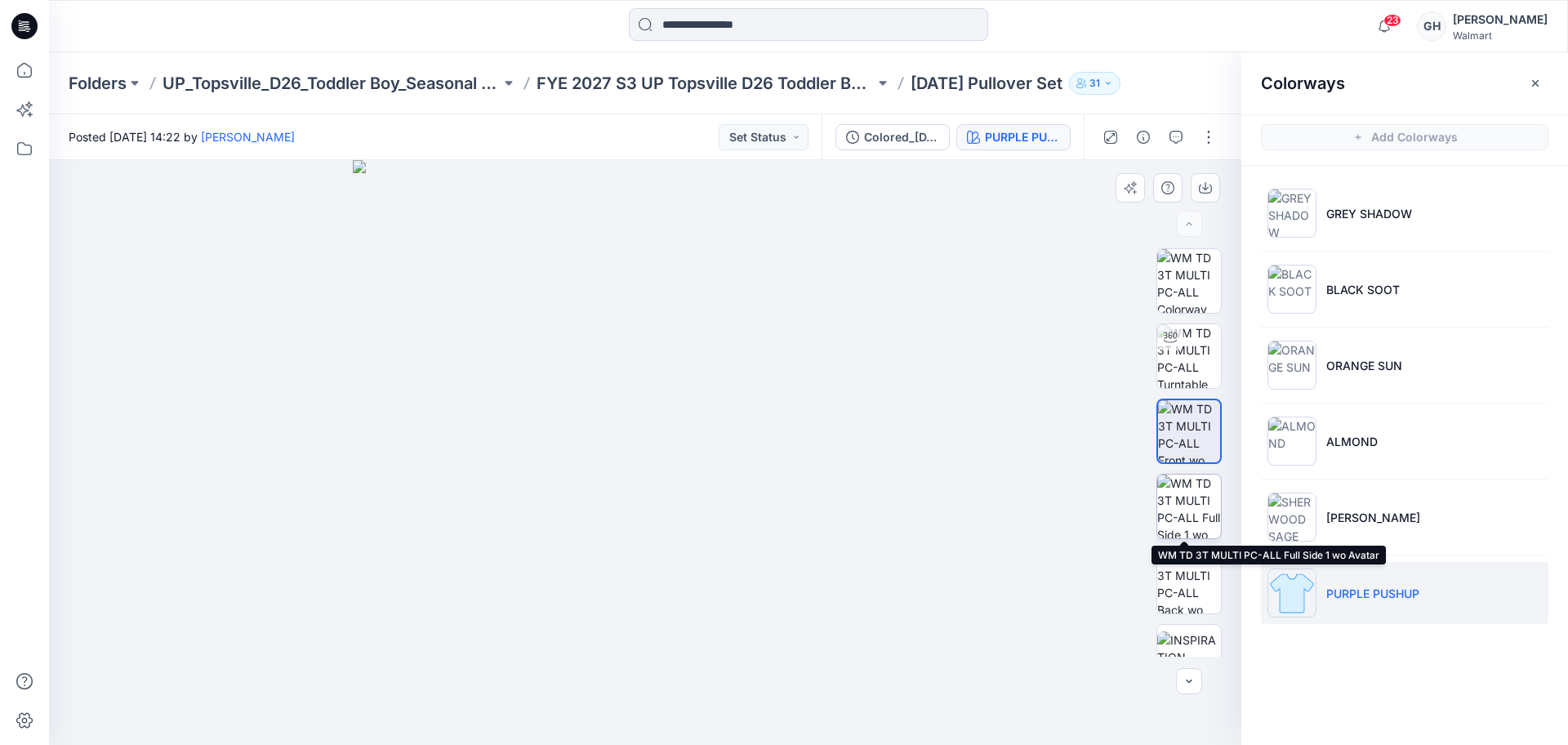
click at [1192, 508] on img at bounding box center [1188, 506] width 63 height 63
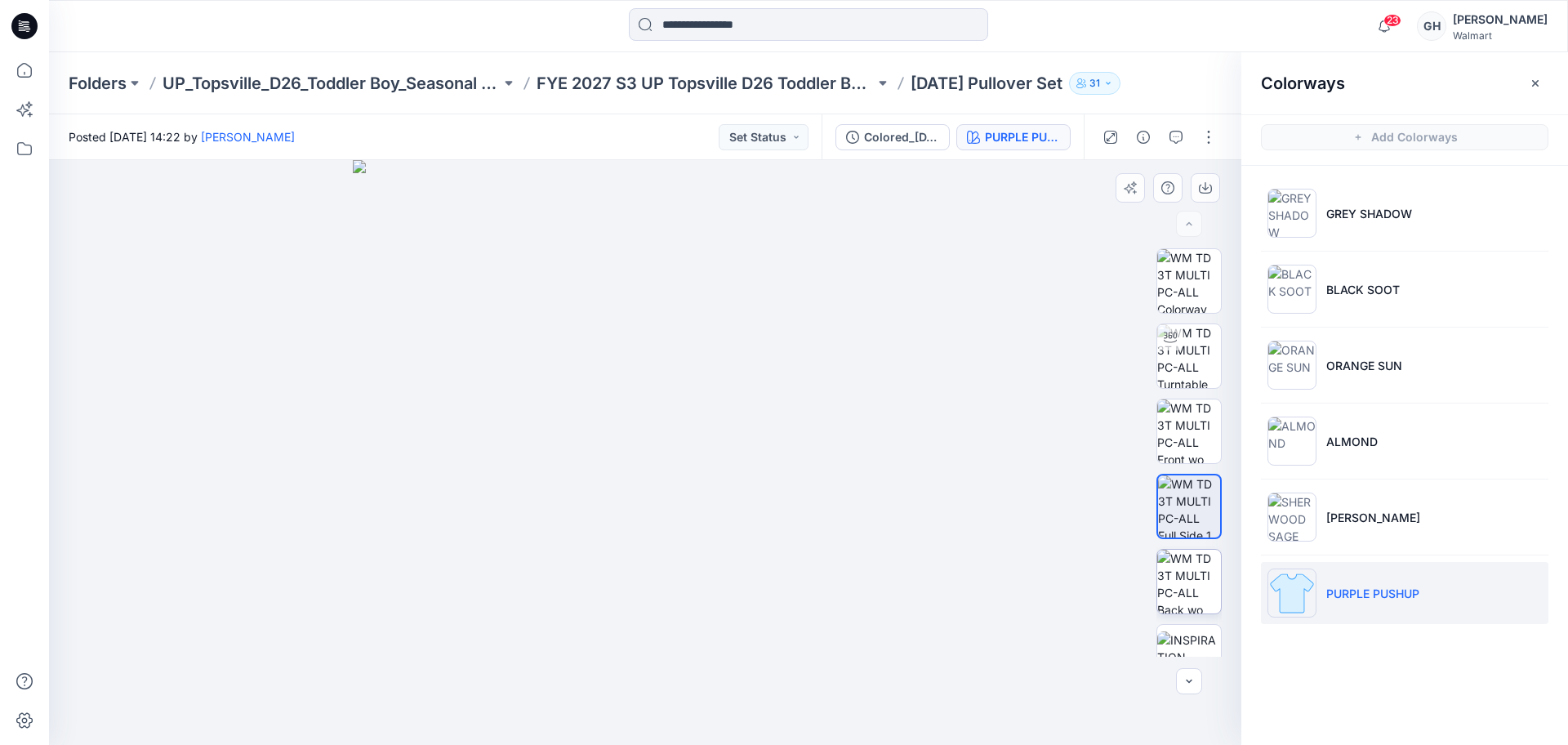
click at [1179, 565] on img at bounding box center [1188, 581] width 63 height 63
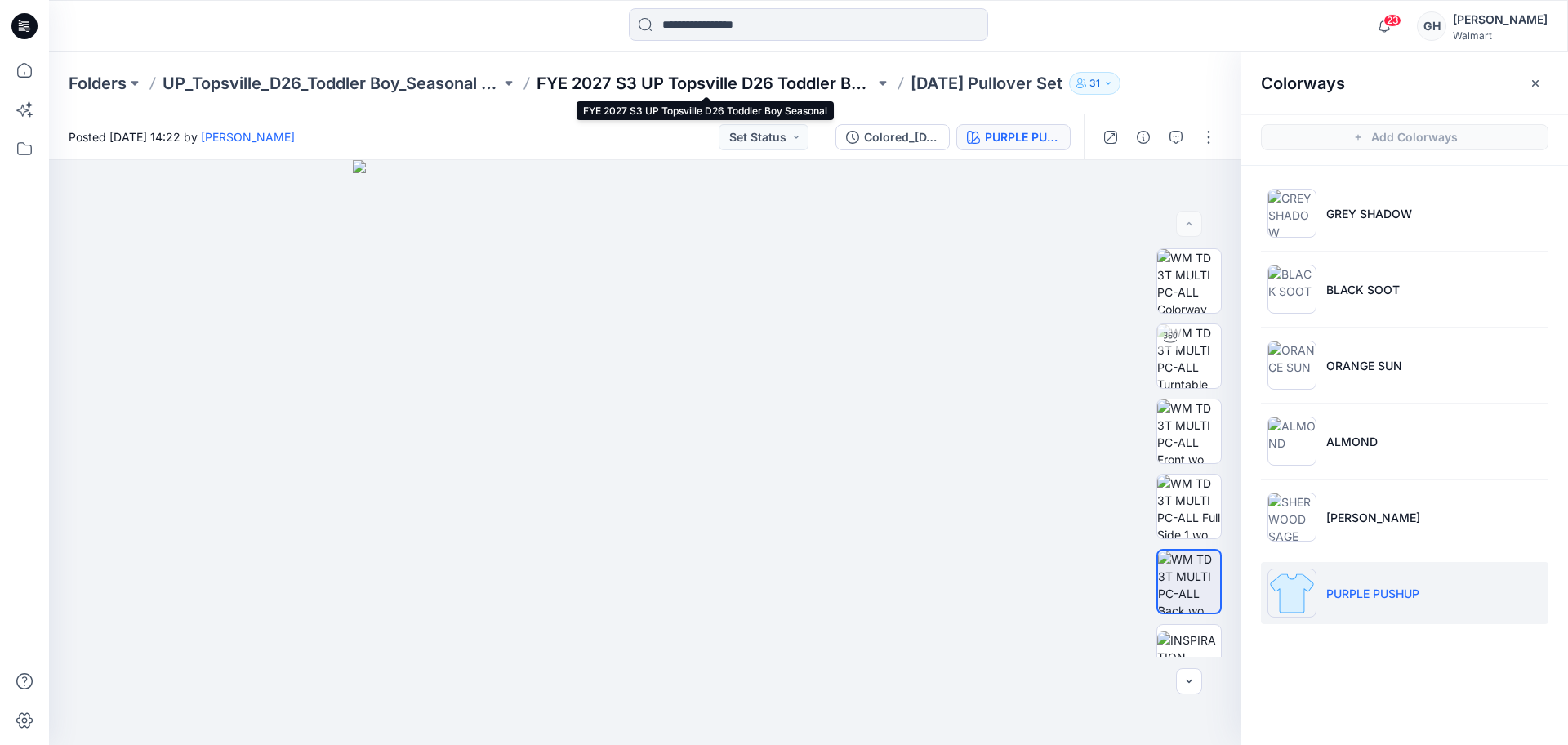
click at [726, 82] on p "FYE 2027 S3 UP Topsville D26 Toddler Boy Seasonal" at bounding box center [706, 83] width 338 height 23
